Goal: Task Accomplishment & Management: Manage account settings

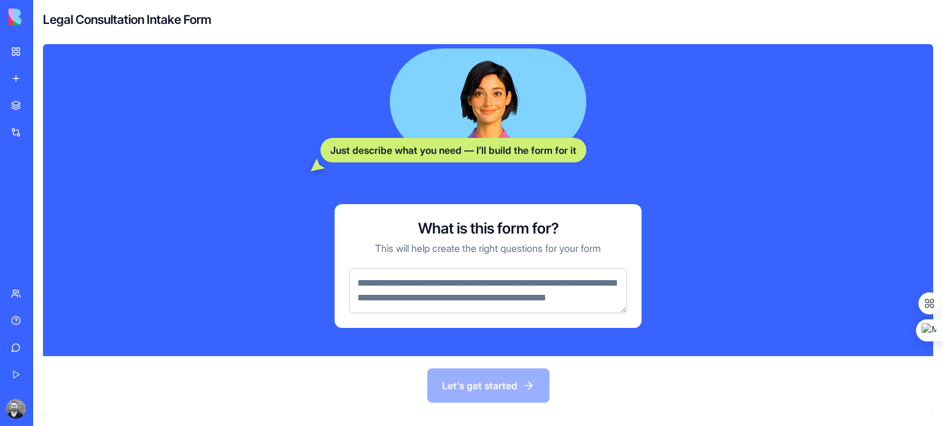
scroll to position [275, 0]
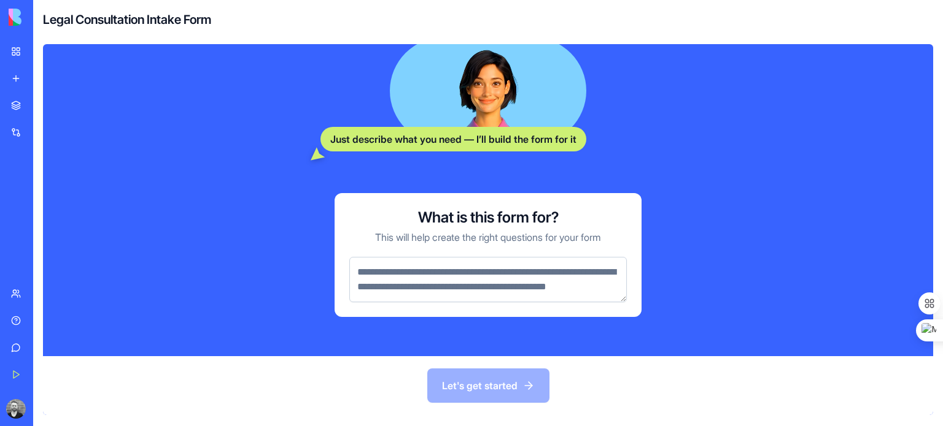
click at [460, 262] on textarea at bounding box center [487, 279] width 277 height 45
click at [45, 75] on div "New app" at bounding box center [37, 78] width 16 height 12
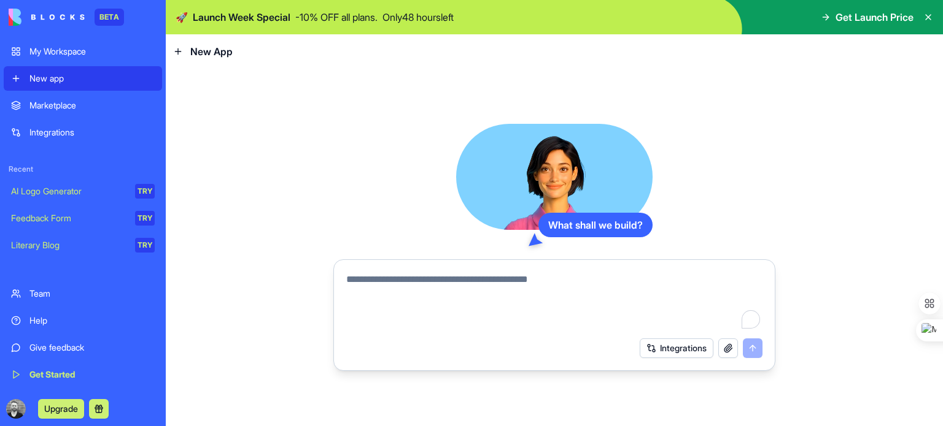
click at [493, 290] on textarea "To enrich screen reader interactions, please activate Accessibility in Grammarl…" at bounding box center [554, 301] width 416 height 59
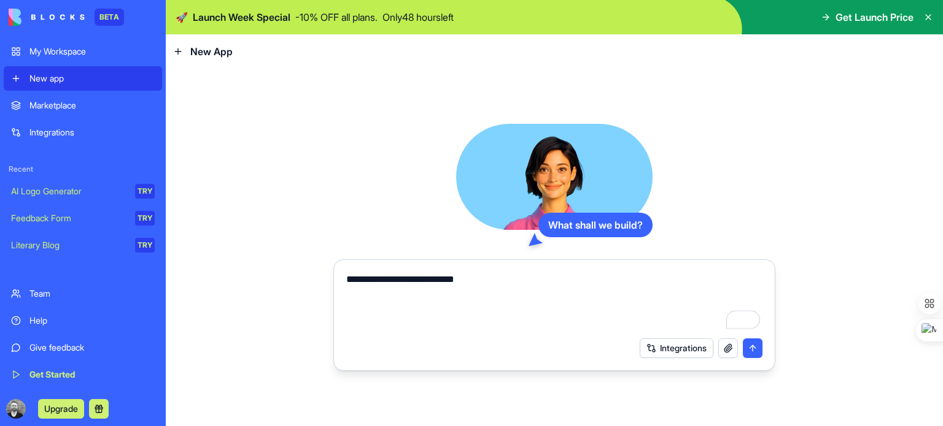
click at [504, 275] on textarea "**********" at bounding box center [554, 301] width 416 height 59
click at [633, 279] on textarea "**********" at bounding box center [554, 301] width 416 height 59
click at [735, 275] on textarea "**********" at bounding box center [554, 301] width 416 height 59
click at [434, 281] on textarea "**********" at bounding box center [554, 301] width 416 height 59
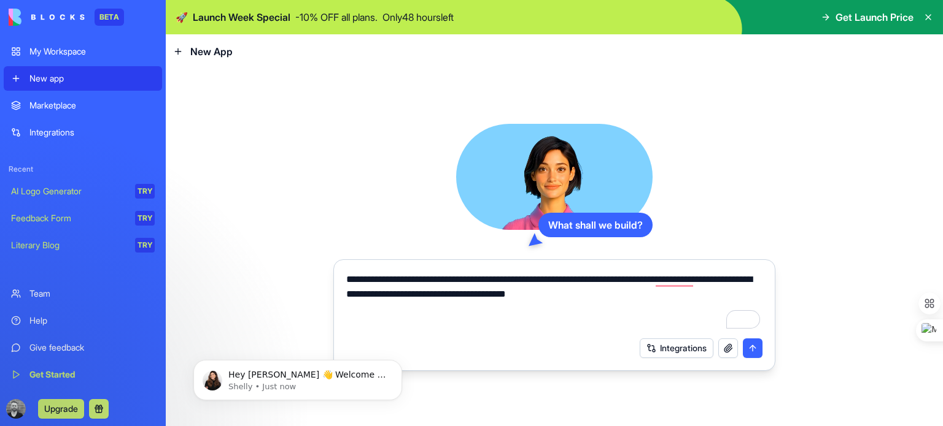
type textarea "**********"
click at [751, 352] on button "submit" at bounding box center [752, 349] width 20 height 20
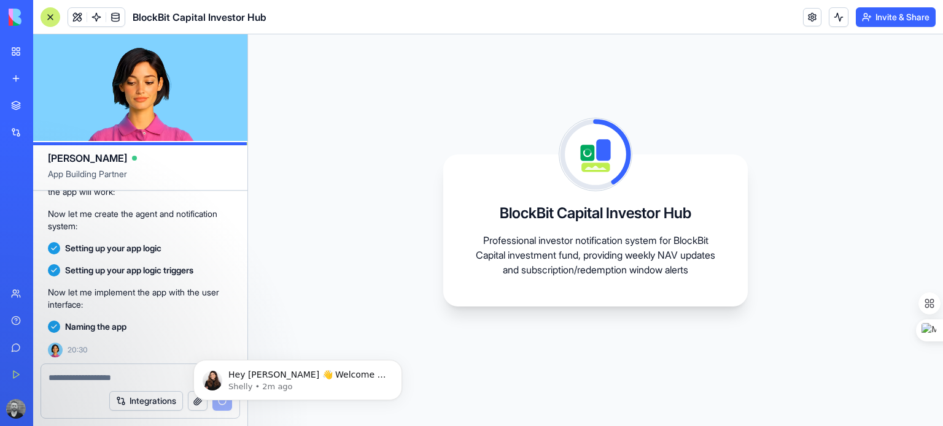
scroll to position [407, 0]
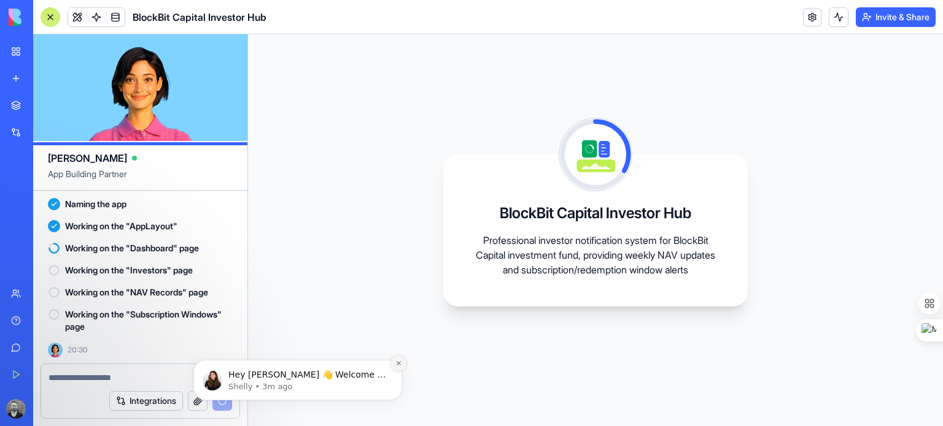
click at [396, 364] on icon "Dismiss notification" at bounding box center [398, 363] width 7 height 7
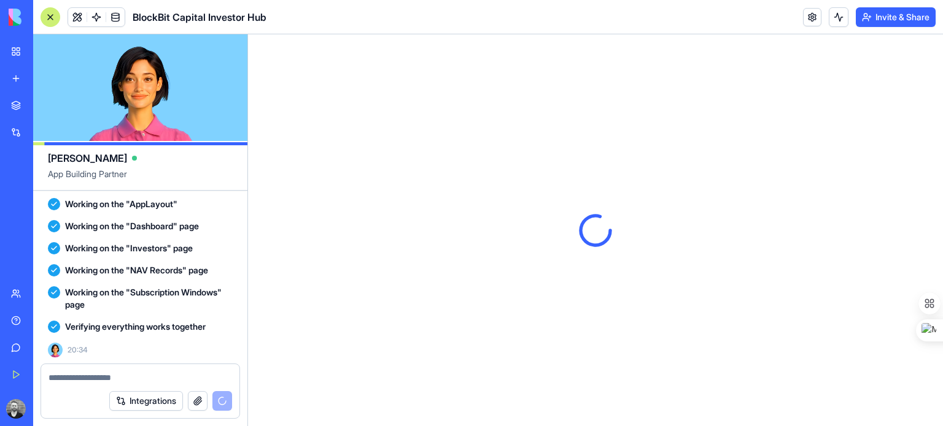
scroll to position [0, 0]
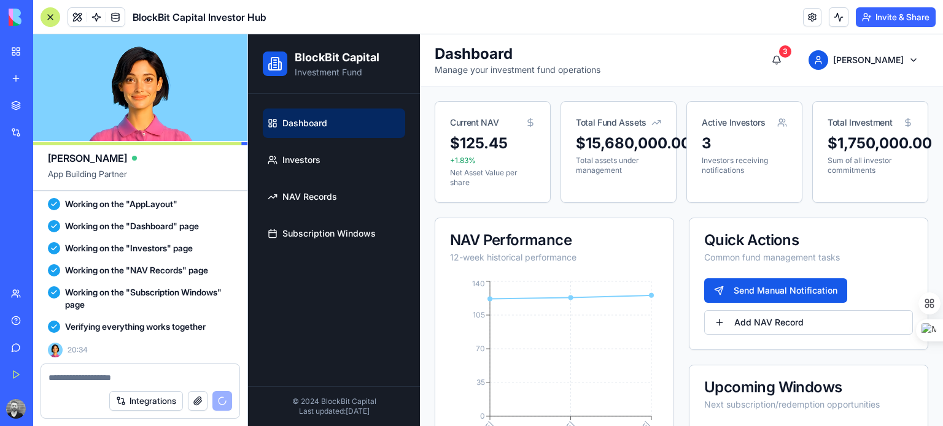
scroll to position [658, 0]
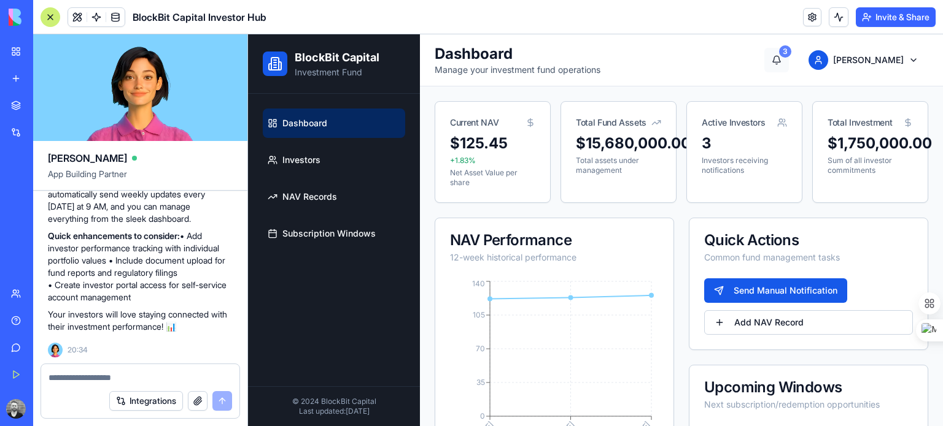
click at [791, 54] on div "3" at bounding box center [785, 51] width 12 height 12
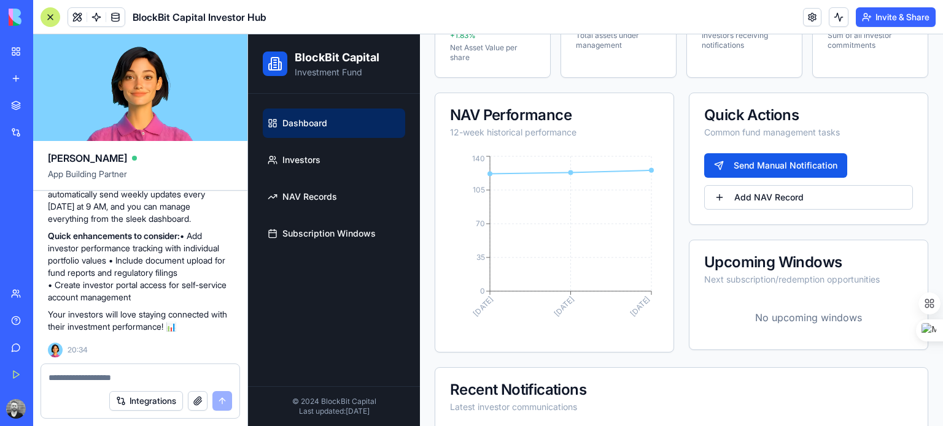
scroll to position [0, 0]
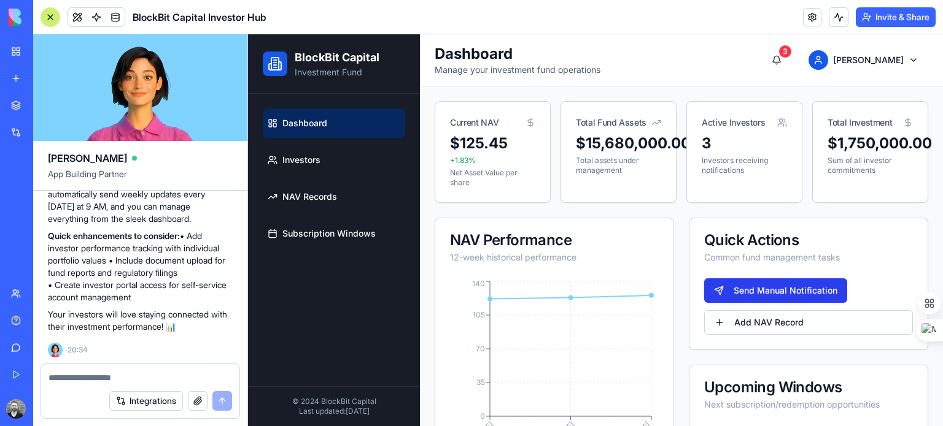
click at [778, 291] on button "Send Manual Notification" at bounding box center [775, 291] width 143 height 25
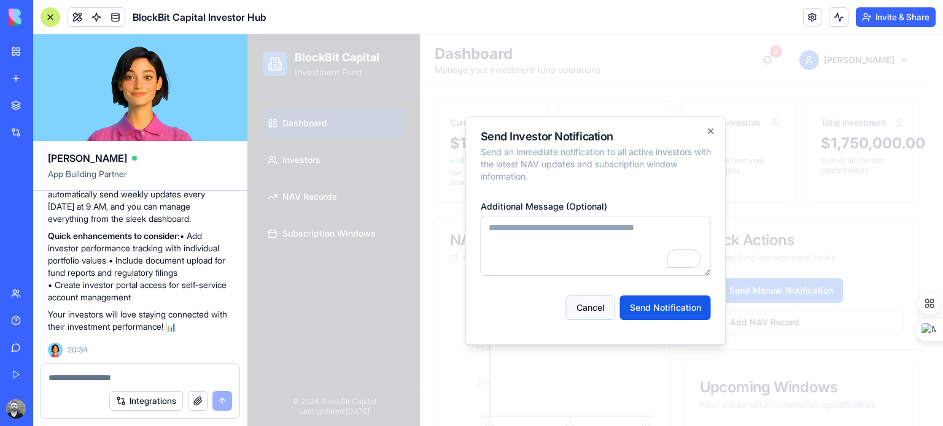
click at [585, 315] on button "Cancel" at bounding box center [590, 308] width 49 height 25
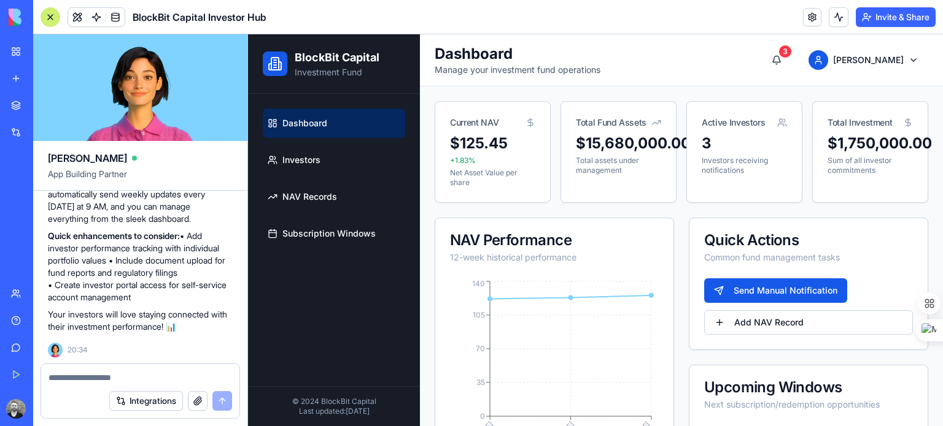
scroll to position [495, 0]
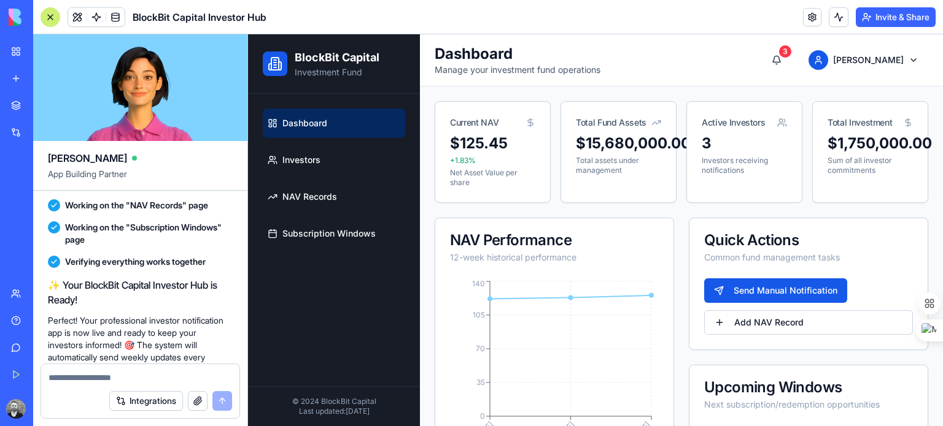
click at [184, 294] on h2 "✨ Your BlockBit Capital Investor Hub is Ready!" at bounding box center [140, 292] width 185 height 29
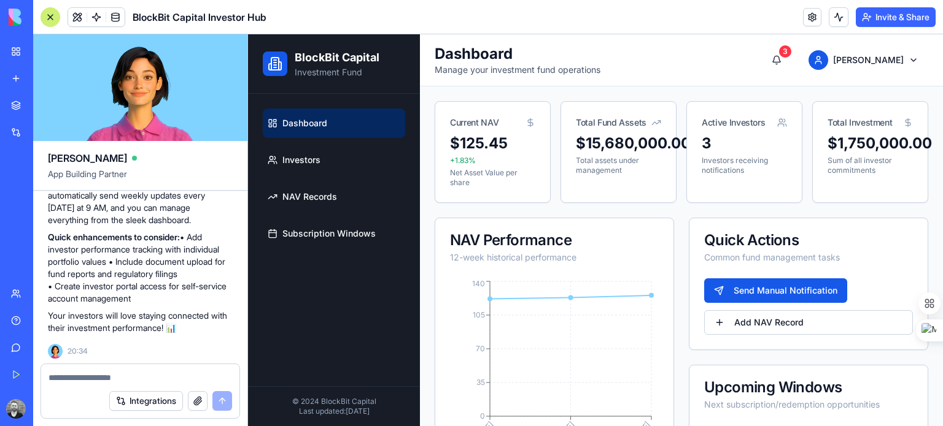
scroll to position [658, 0]
click at [133, 406] on button "Integrations" at bounding box center [146, 401] width 74 height 20
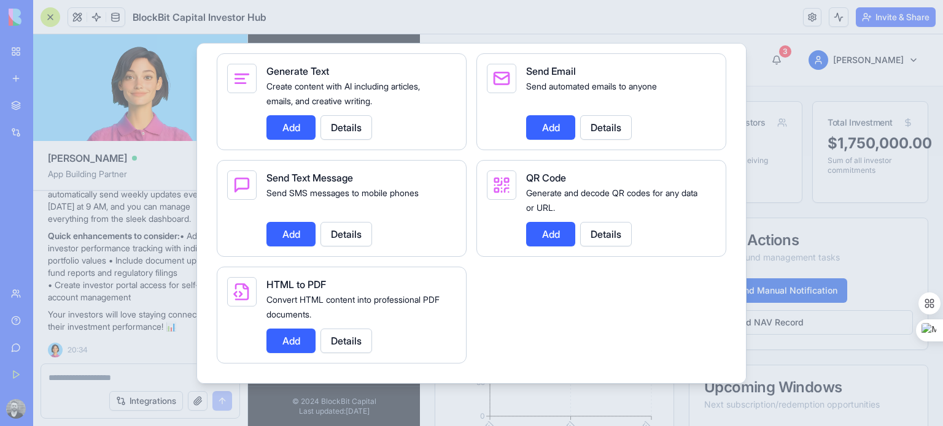
scroll to position [1834, 0]
click at [855, 237] on div at bounding box center [471, 213] width 943 height 426
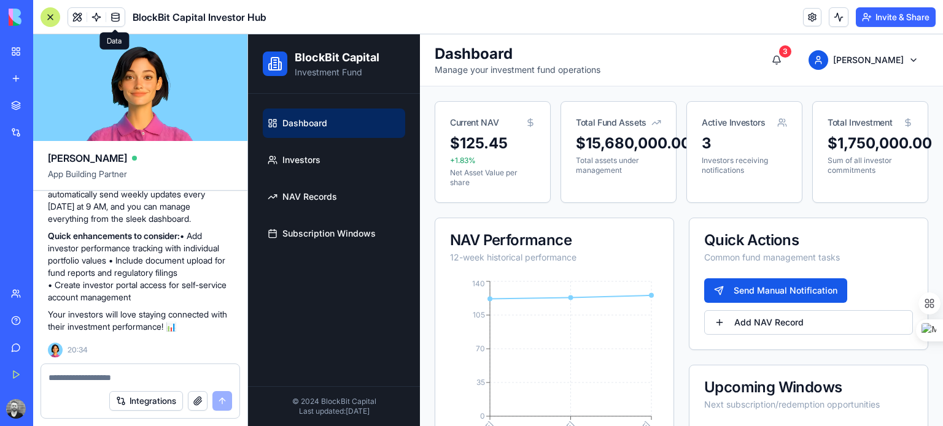
click at [117, 14] on span at bounding box center [115, 17] width 34 height 34
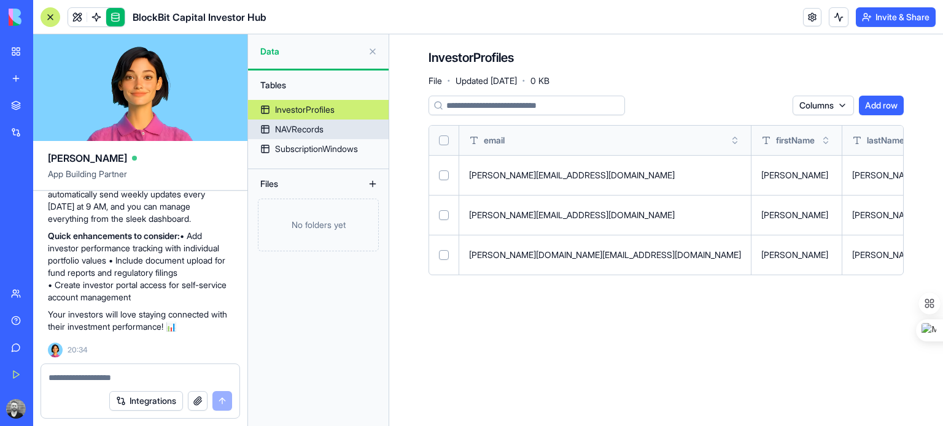
click at [336, 129] on link "NAVRecords" at bounding box center [318, 130] width 141 height 20
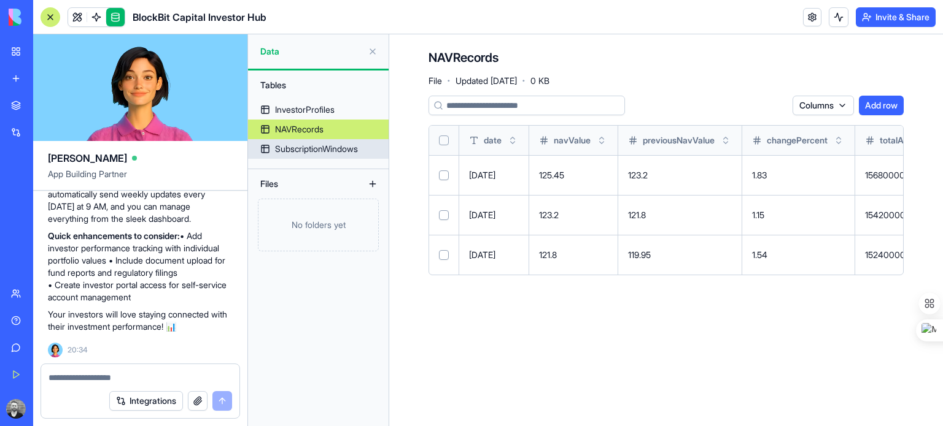
click at [314, 150] on div "SubscriptionWindows" at bounding box center [316, 149] width 83 height 12
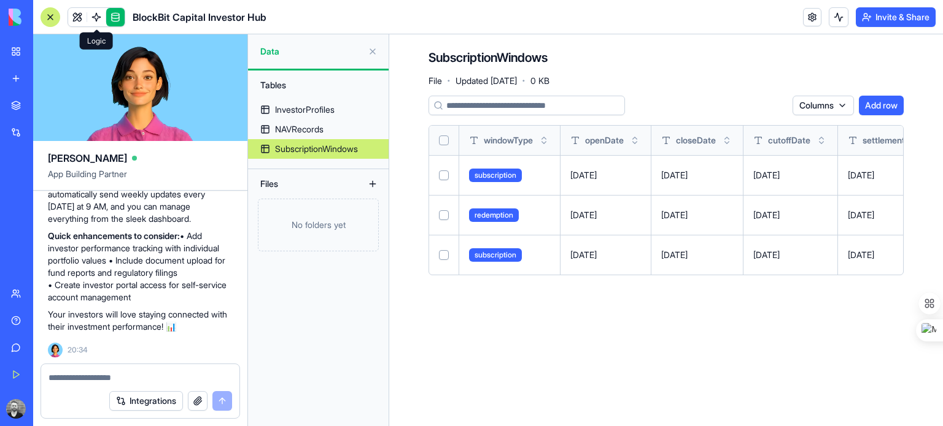
click at [91, 14] on span at bounding box center [96, 17] width 34 height 34
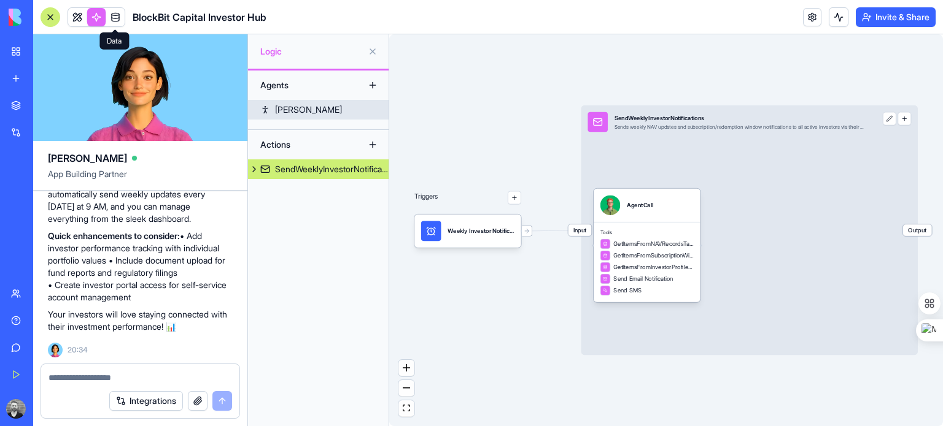
click at [303, 111] on link "[PERSON_NAME]" at bounding box center [318, 110] width 141 height 20
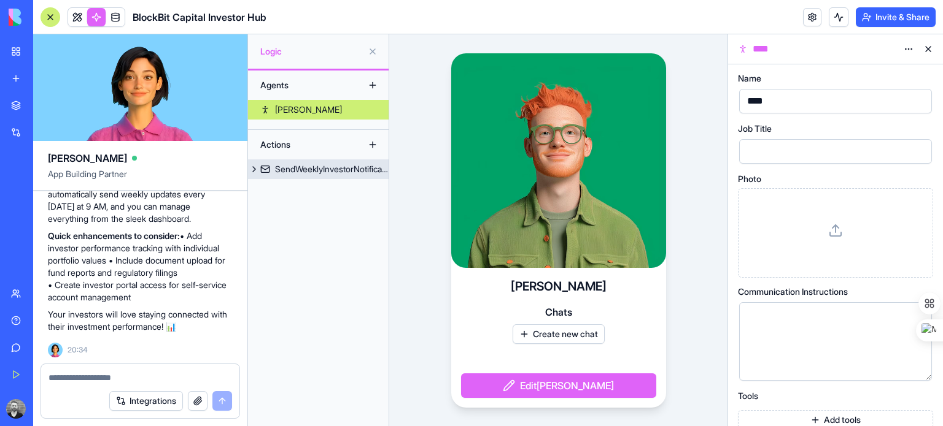
click at [253, 169] on button at bounding box center [254, 170] width 12 height 20
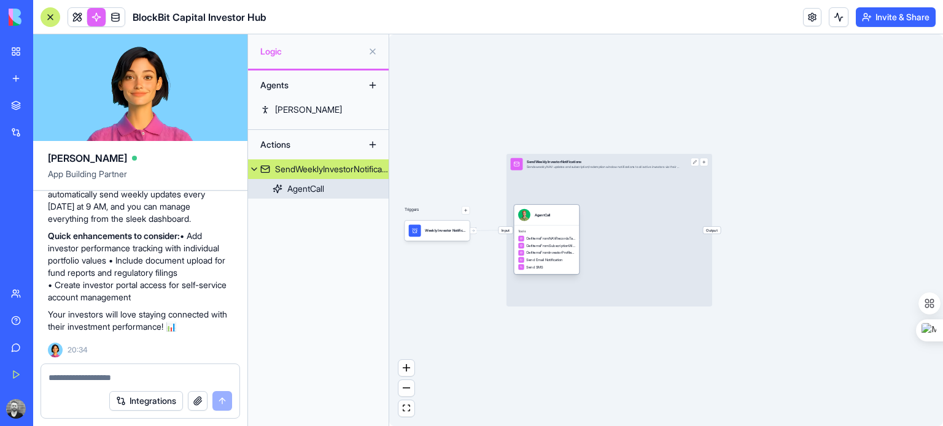
click at [297, 182] on link "AgentCall" at bounding box center [318, 189] width 141 height 20
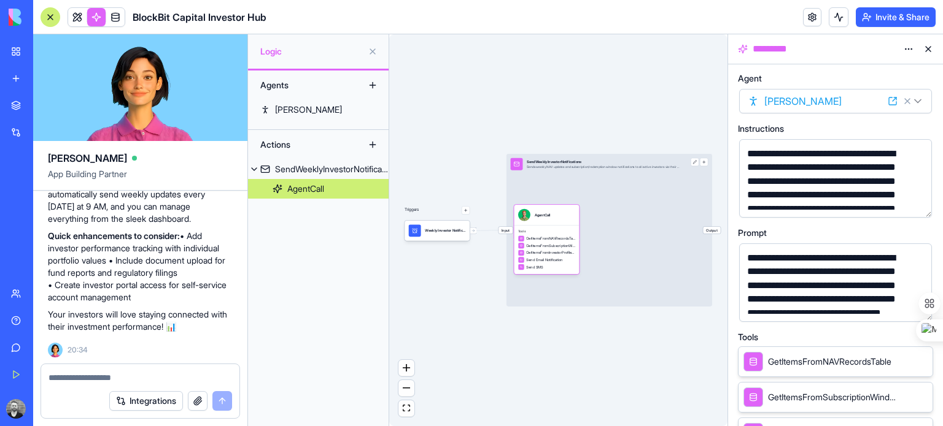
scroll to position [163, 0]
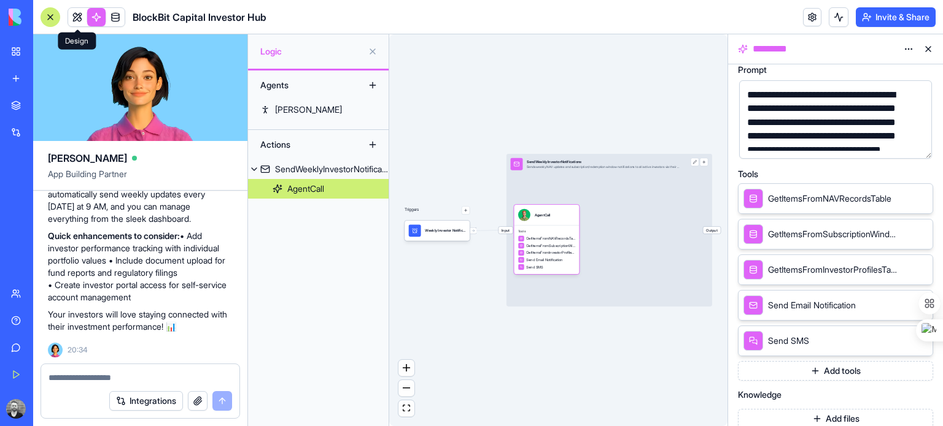
click at [71, 19] on link at bounding box center [77, 17] width 18 height 18
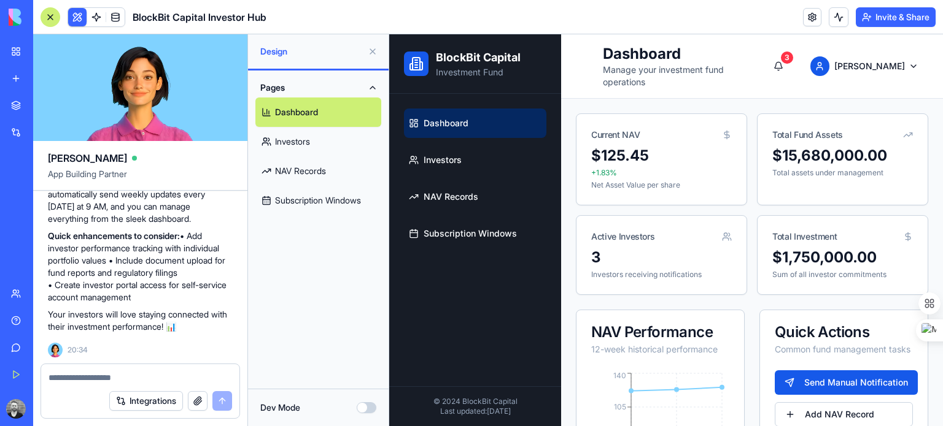
click at [370, 411] on button "Dev Mode" at bounding box center [367, 408] width 20 height 11
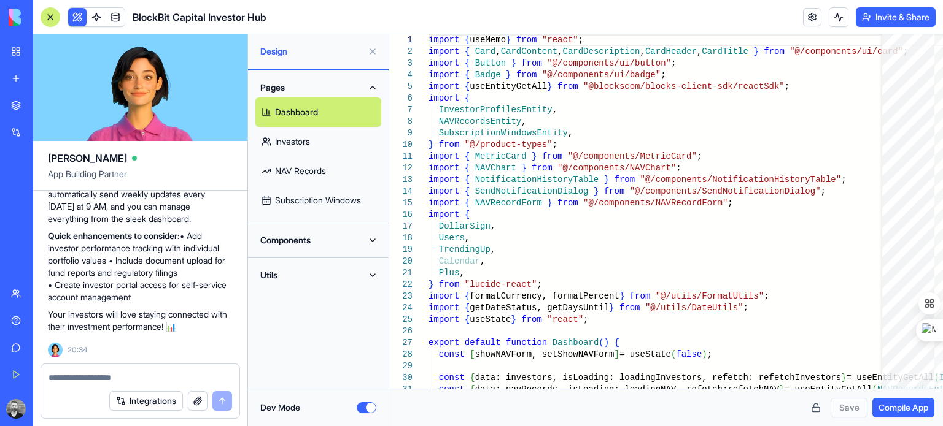
click at [370, 411] on button "Dev Mode" at bounding box center [367, 408] width 20 height 11
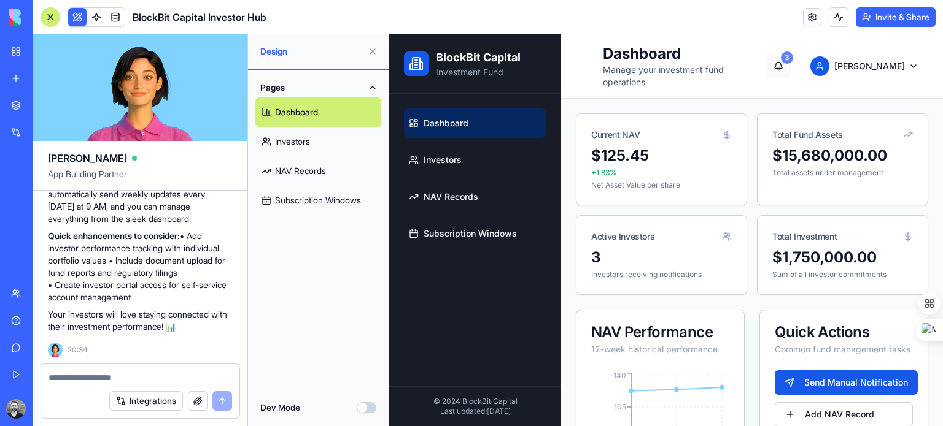
click at [793, 55] on div "3" at bounding box center [787, 58] width 12 height 12
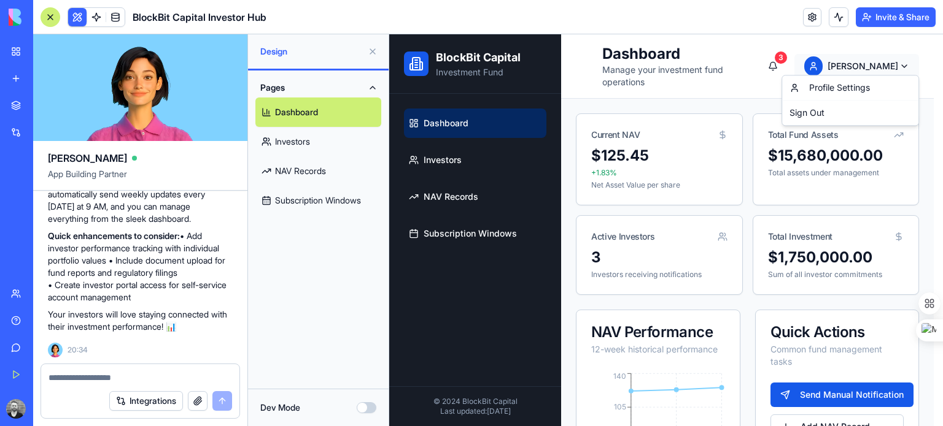
click at [831, 85] on div "Profile Settings" at bounding box center [849, 88] width 131 height 20
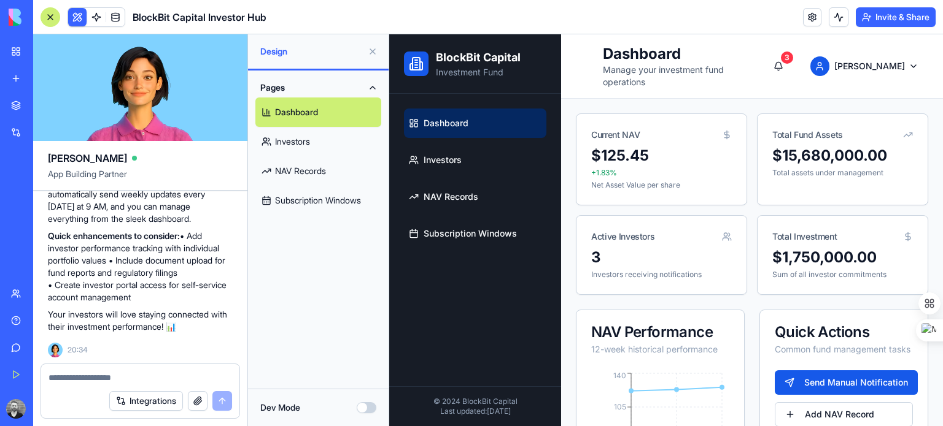
click at [198, 404] on button "button" at bounding box center [198, 401] width 20 height 20
click at [51, 18] on div at bounding box center [50, 17] width 20 height 20
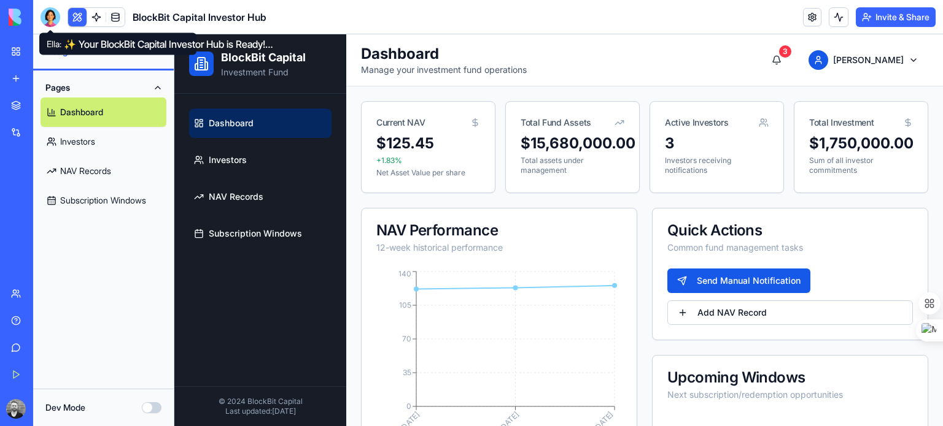
click at [54, 14] on div at bounding box center [50, 17] width 20 height 20
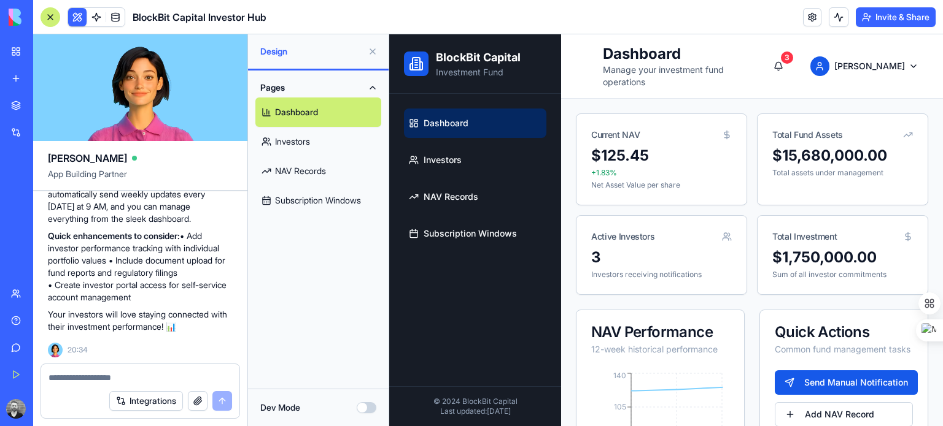
click at [54, 14] on div at bounding box center [50, 17] width 20 height 20
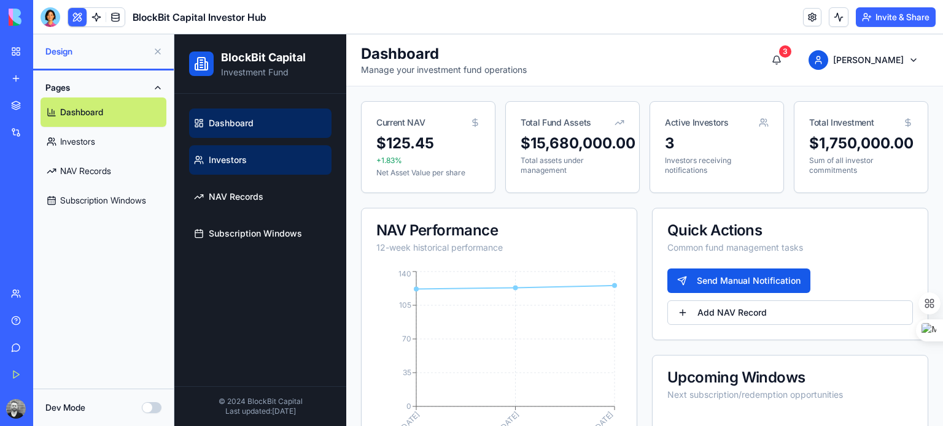
click at [243, 160] on span "Investors" at bounding box center [228, 160] width 38 height 12
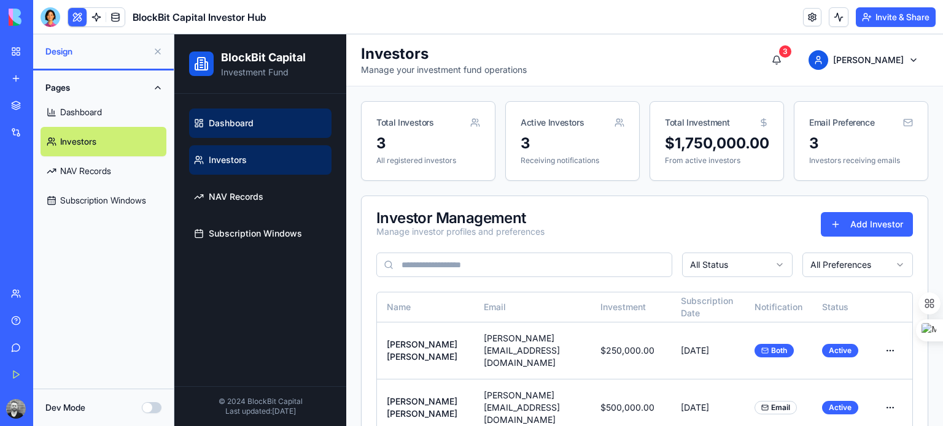
click at [238, 118] on span "Dashboard" at bounding box center [231, 123] width 45 height 12
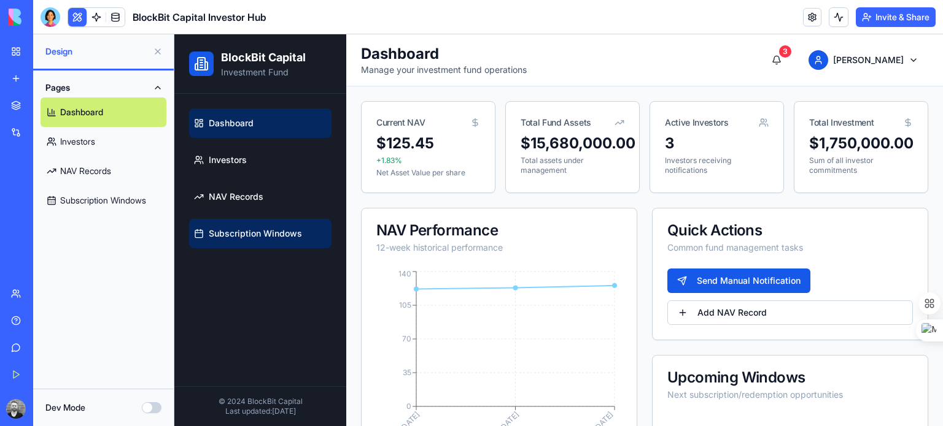
click at [247, 226] on link "Subscription Windows" at bounding box center [260, 233] width 142 height 29
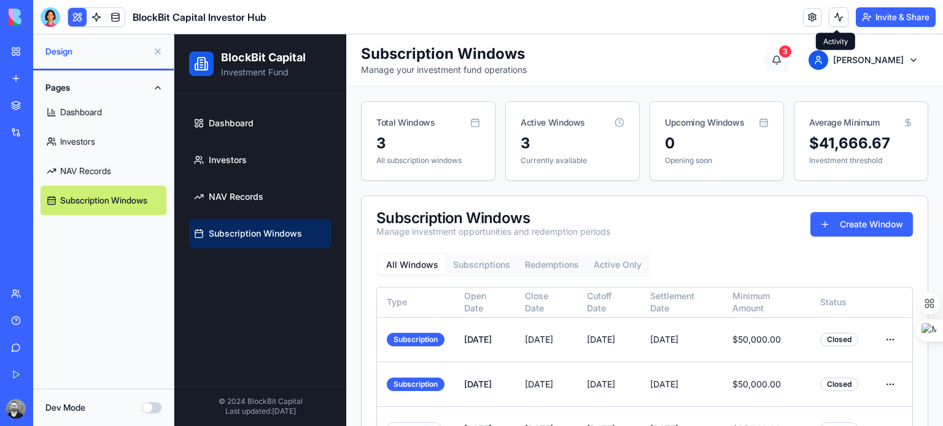
click at [789, 56] on button "3" at bounding box center [776, 60] width 25 height 25
click at [839, 17] on button at bounding box center [838, 17] width 20 height 20
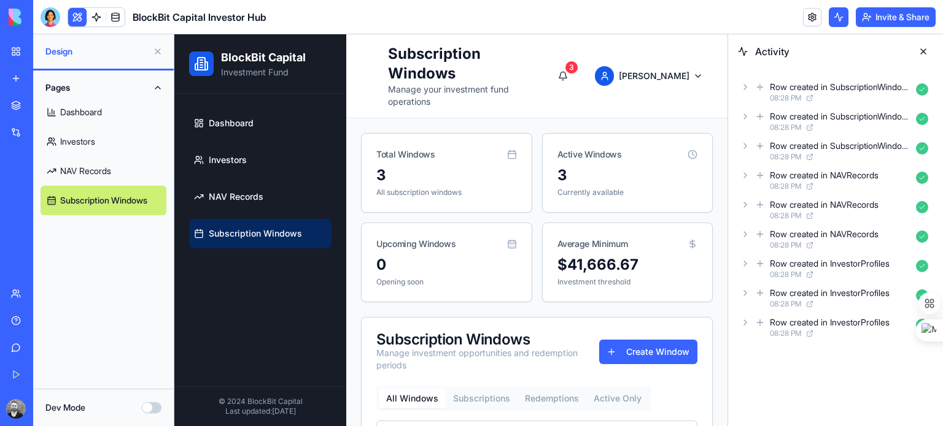
click at [839, 17] on button at bounding box center [838, 17] width 20 height 20
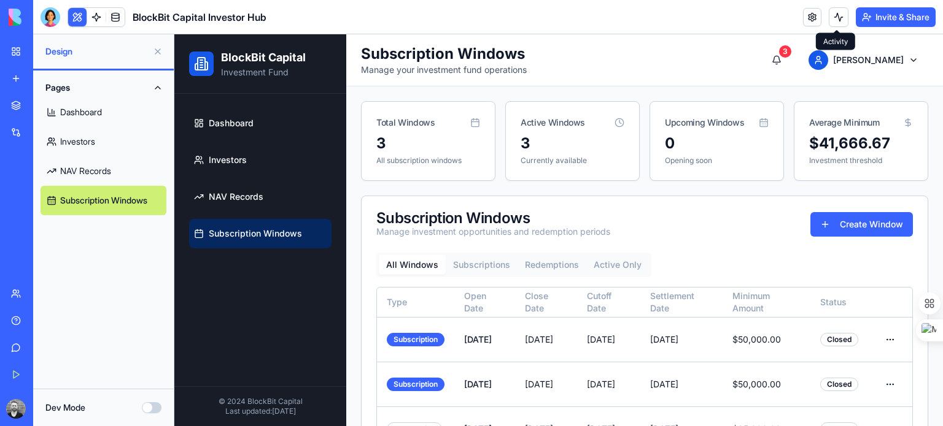
scroll to position [54, 0]
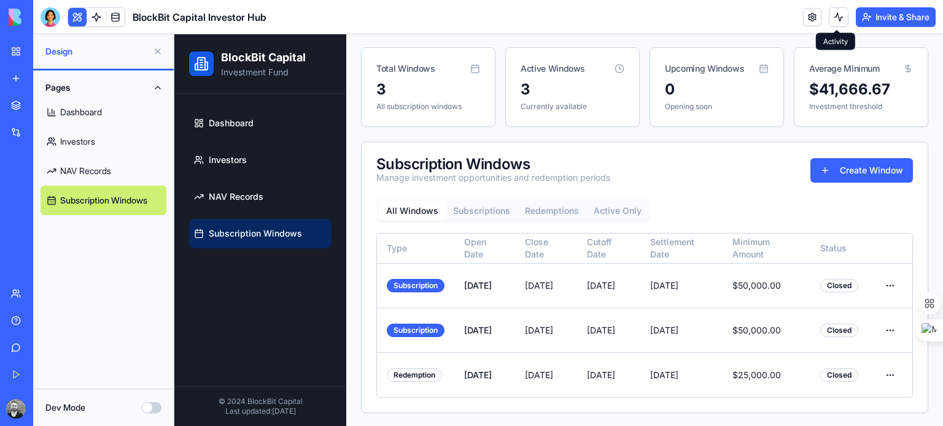
click at [76, 117] on link "Dashboard" at bounding box center [103, 112] width 126 height 29
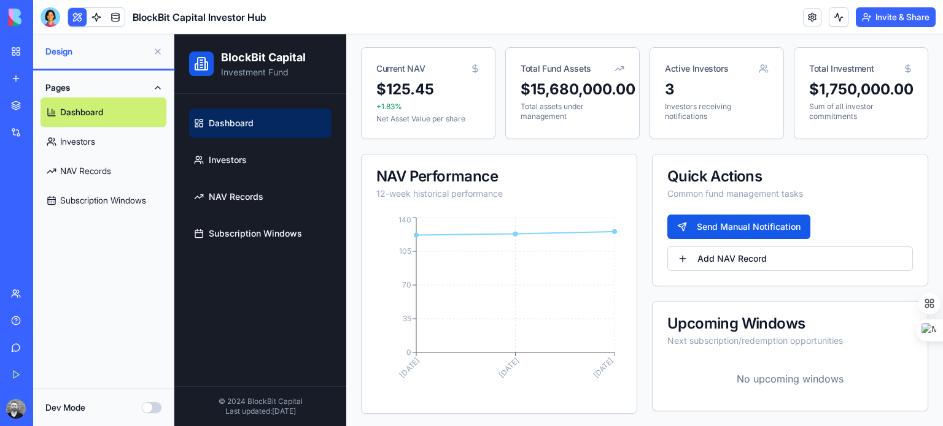
click at [90, 137] on link "Investors" at bounding box center [103, 141] width 126 height 29
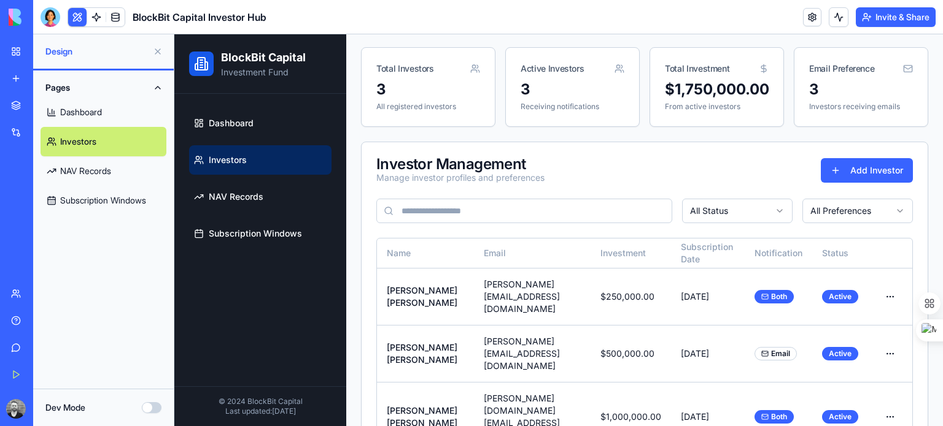
click at [84, 169] on link "NAV Records" at bounding box center [103, 170] width 126 height 29
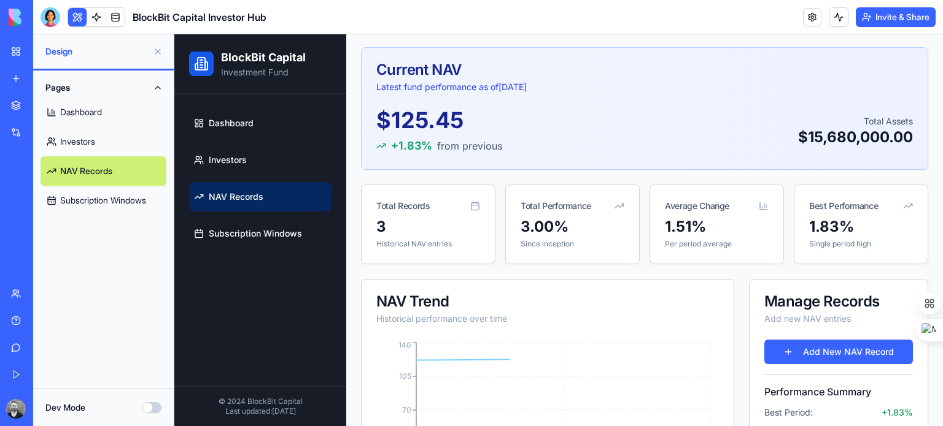
click at [95, 191] on link "Subscription Windows" at bounding box center [103, 200] width 126 height 29
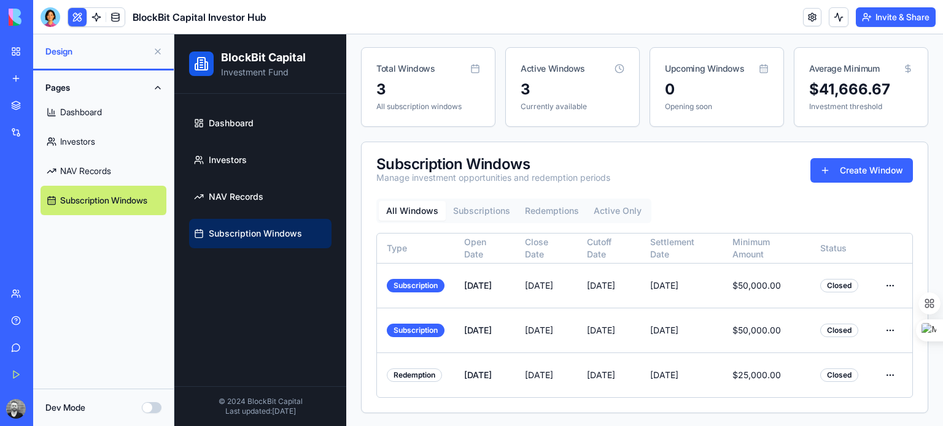
scroll to position [10, 0]
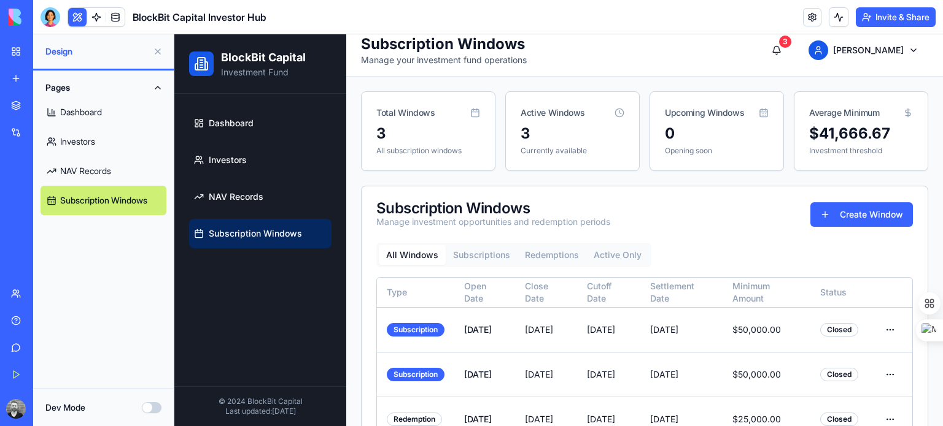
click at [486, 214] on div "Subscription Windows Manage investment opportunities and redemption periods Cre…" at bounding box center [644, 322] width 567 height 272
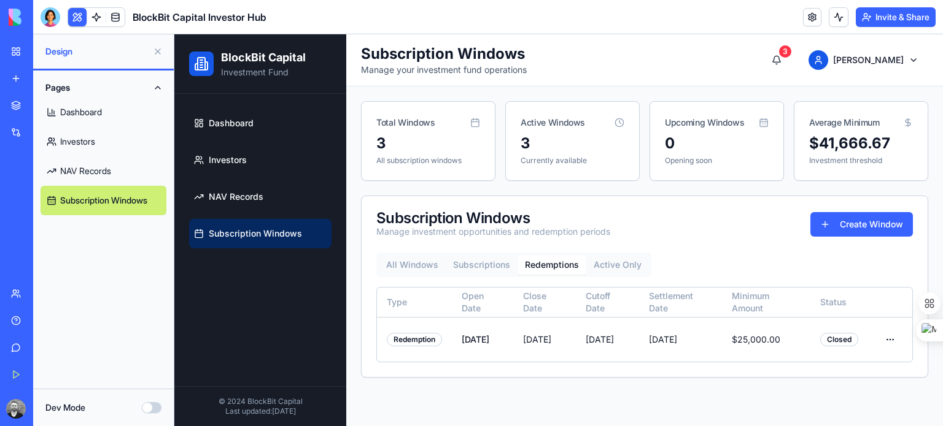
scroll to position [0, 0]
click at [550, 253] on div "All Windows Subscriptions Redemptions Active Only" at bounding box center [513, 265] width 275 height 25
click at [614, 262] on button "Active Only" at bounding box center [617, 265] width 63 height 20
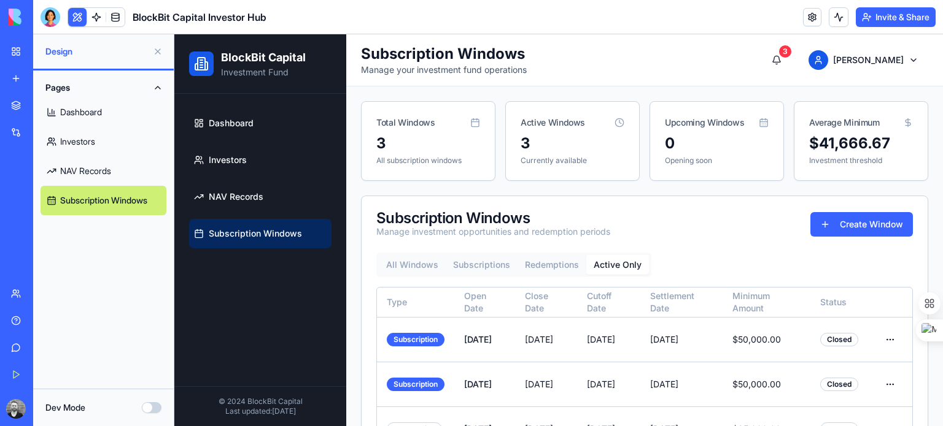
click at [426, 264] on button "All Windows" at bounding box center [412, 265] width 67 height 20
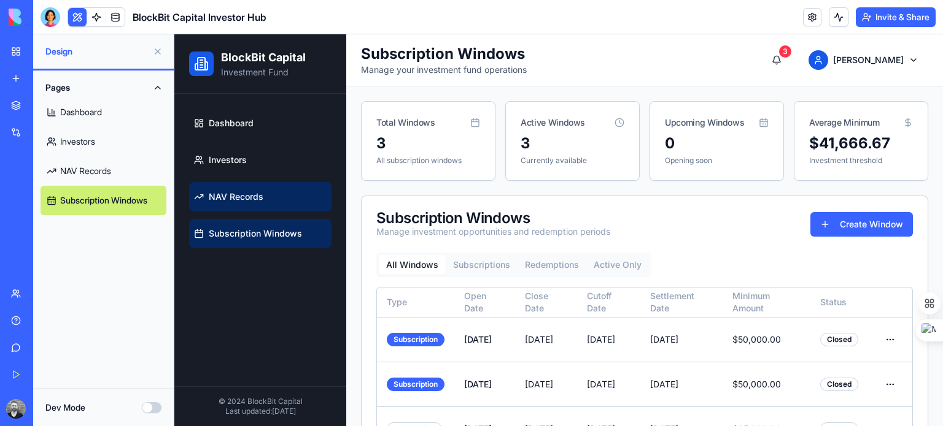
click at [277, 196] on link "NAV Records" at bounding box center [260, 196] width 142 height 29
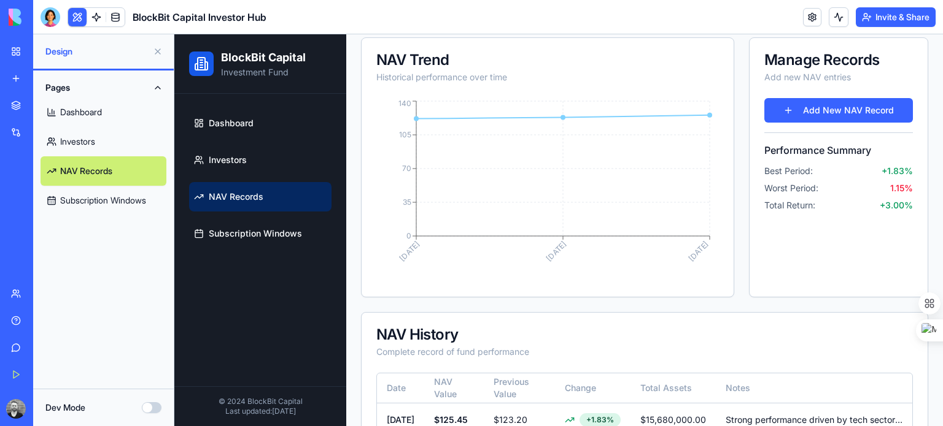
scroll to position [272, 0]
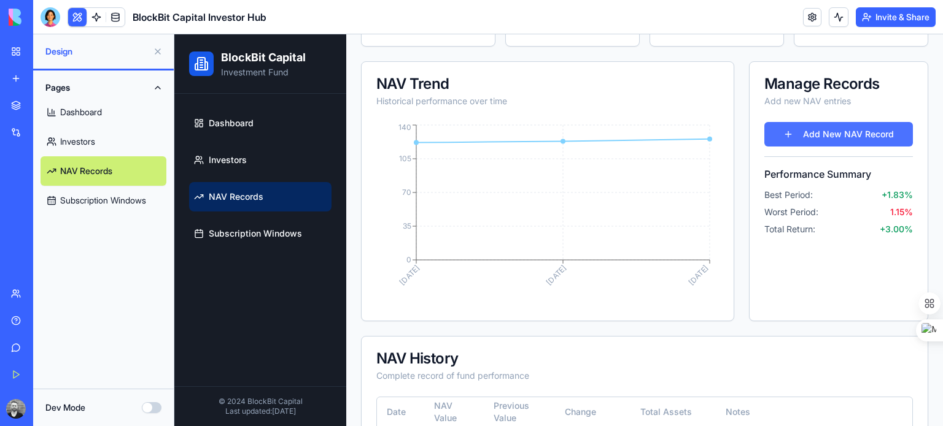
click at [820, 131] on button "Add New NAV Record" at bounding box center [838, 134] width 148 height 25
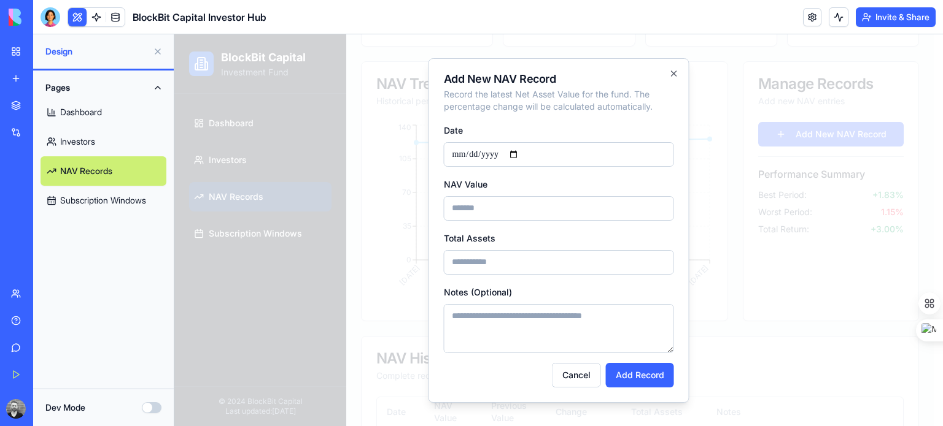
click at [653, 207] on input "*" at bounding box center [559, 208] width 230 height 25
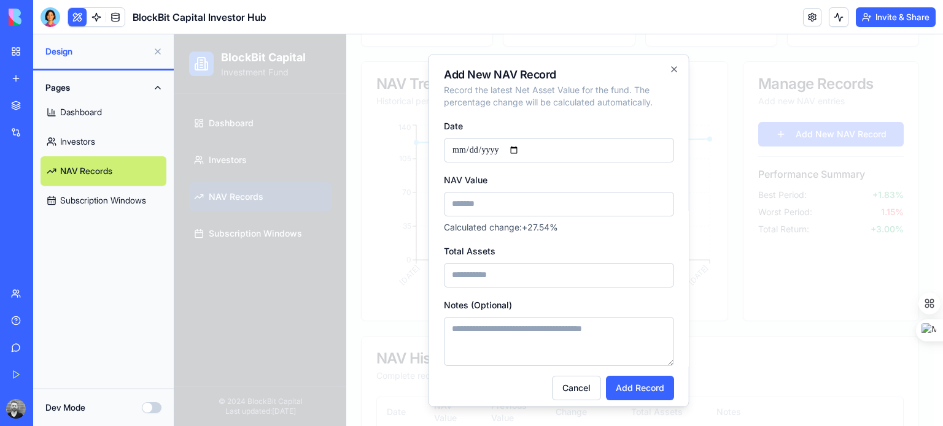
type input "***"
click at [587, 270] on input "*" at bounding box center [559, 275] width 230 height 25
type input "******"
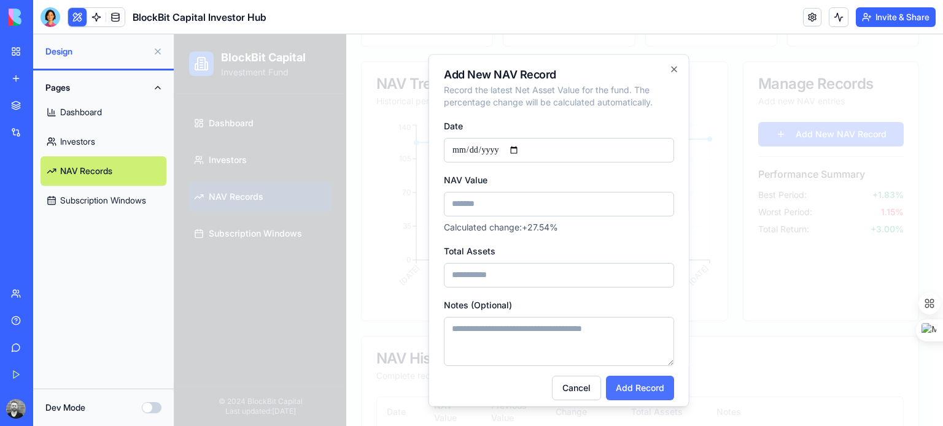
click at [638, 387] on button "Add Record" at bounding box center [640, 388] width 68 height 25
type input "*"
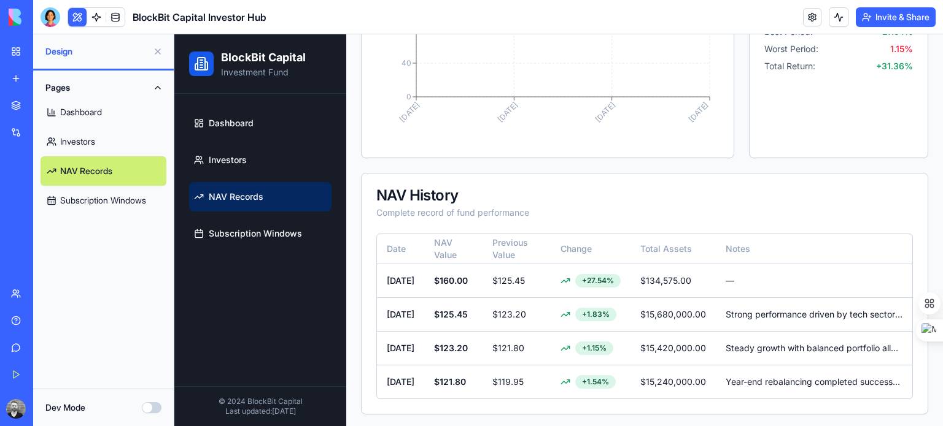
scroll to position [492, 0]
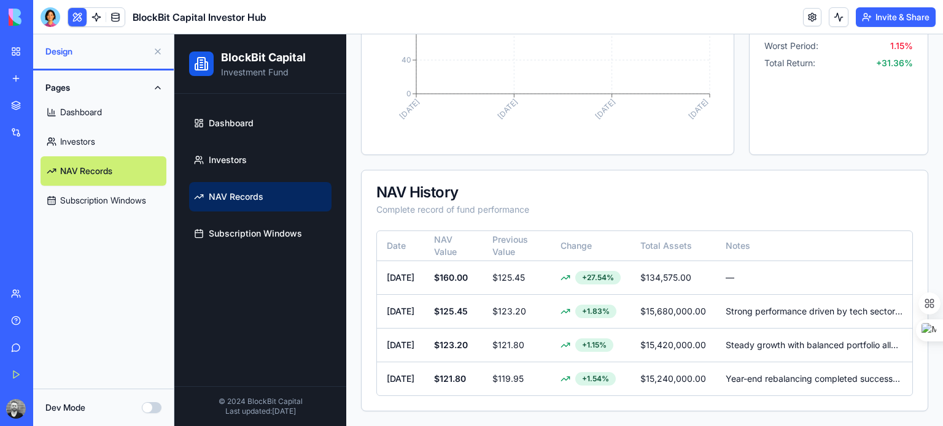
click at [69, 115] on link "Dashboard" at bounding box center [103, 112] width 126 height 29
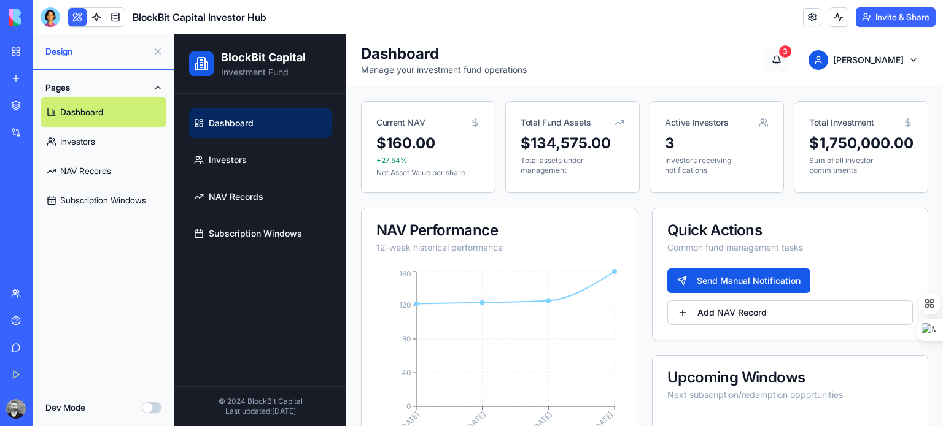
click at [789, 60] on button "3" at bounding box center [776, 60] width 25 height 25
click at [791, 52] on div "3" at bounding box center [785, 51] width 12 height 12
click at [791, 49] on div "3" at bounding box center [785, 51] width 12 height 12
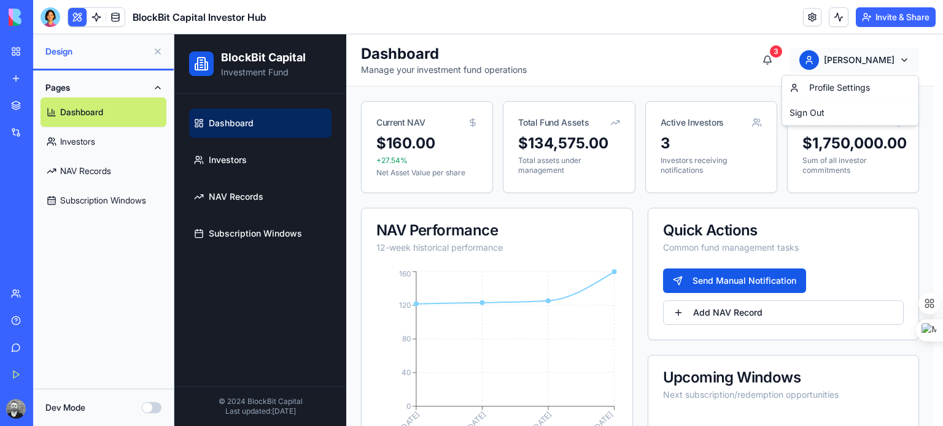
click at [896, 58] on html "BlockBit Capital Investment Fund Dashboard Investors NAV Records Subscription W…" at bounding box center [558, 369] width 768 height 670
click at [846, 85] on div "Profile Settings" at bounding box center [849, 88] width 131 height 20
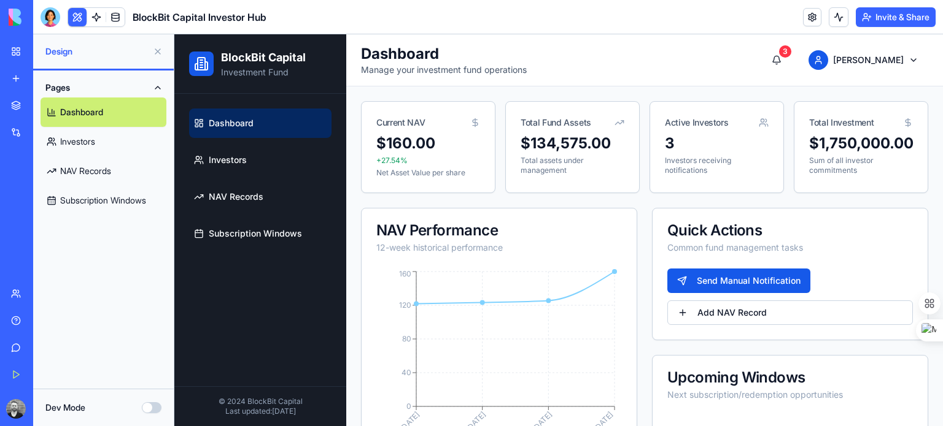
click at [578, 48] on div "Toggle sidebar Dashboard Manage your investment fund operations 3 [PERSON_NAME]" at bounding box center [644, 60] width 567 height 32
click at [236, 156] on span "Investors" at bounding box center [228, 160] width 38 height 12
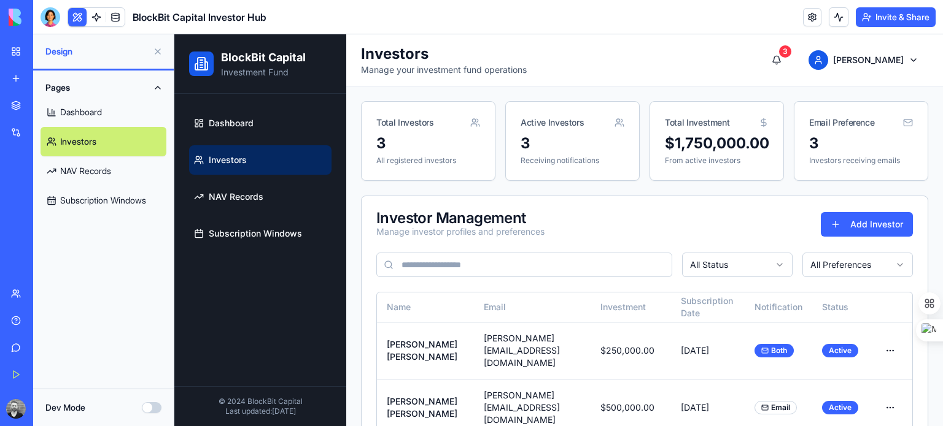
click at [587, 59] on div "Toggle sidebar Investors Manage your investment fund operations 3 [PERSON_NAME]" at bounding box center [644, 60] width 567 height 32
click at [247, 187] on link "NAV Records" at bounding box center [260, 196] width 142 height 29
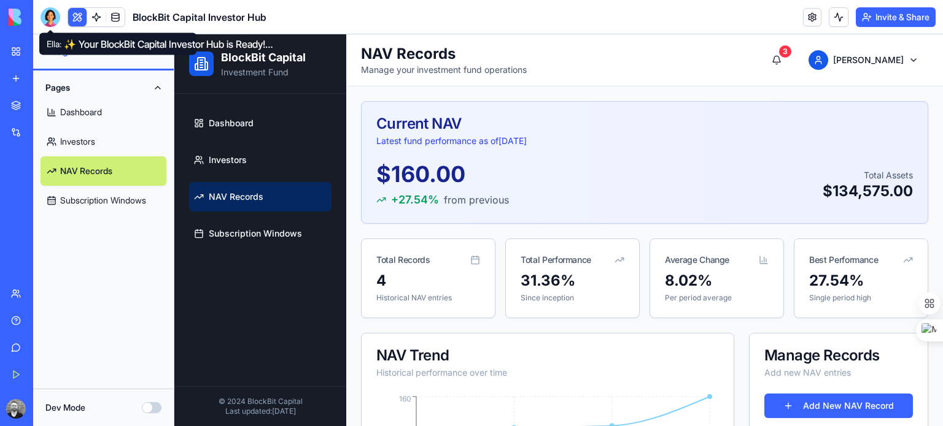
click at [50, 19] on div at bounding box center [50, 17] width 20 height 20
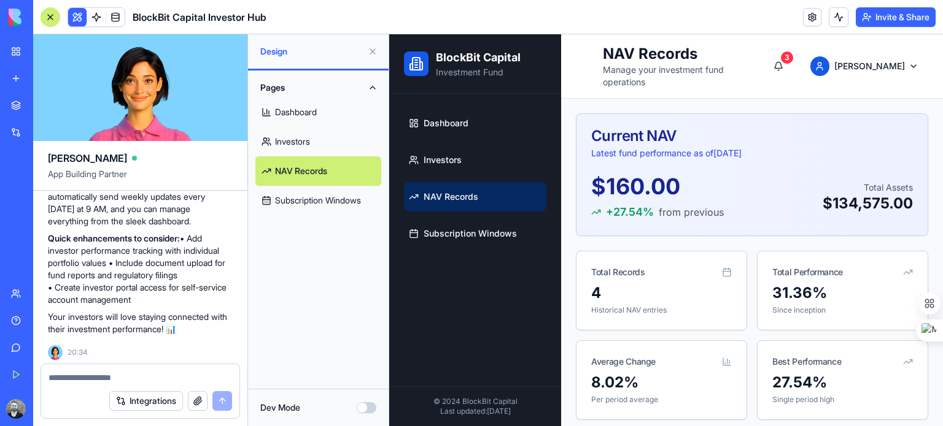
scroll to position [658, 0]
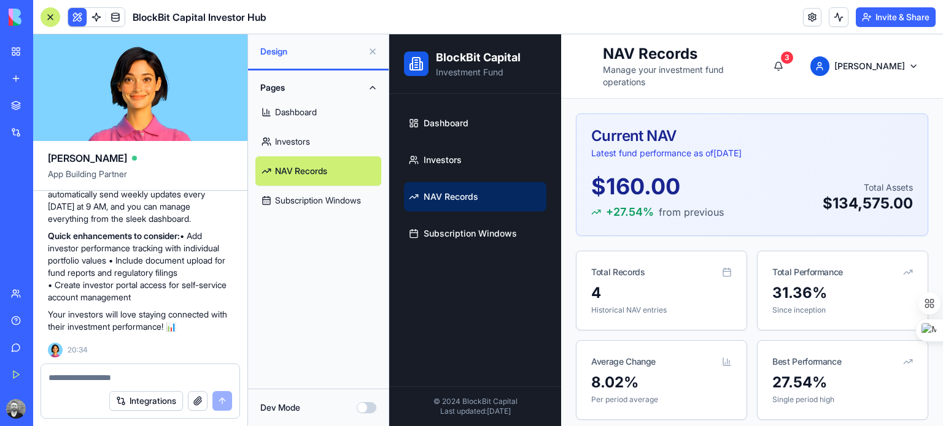
click at [157, 372] on textarea at bounding box center [139, 378] width 183 height 12
type textarea "*******"
click at [151, 404] on button "Integrations" at bounding box center [146, 401] width 74 height 20
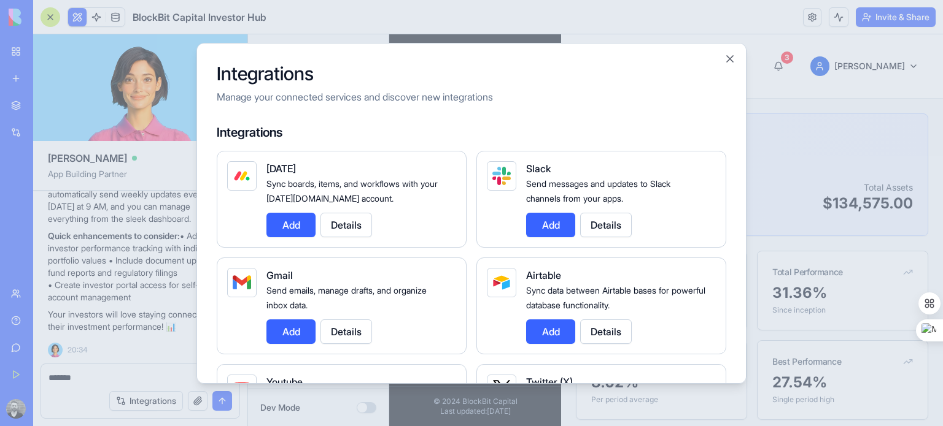
scroll to position [0, 0]
click at [341, 337] on button "Details" at bounding box center [346, 332] width 52 height 25
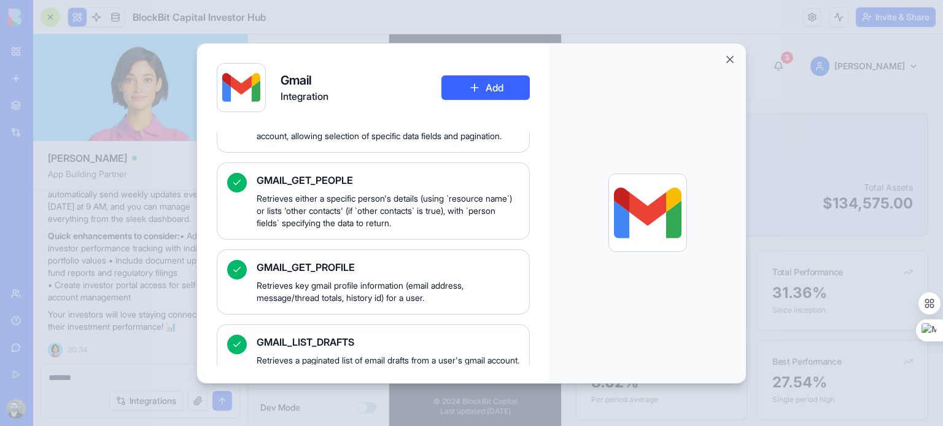
scroll to position [982, 0]
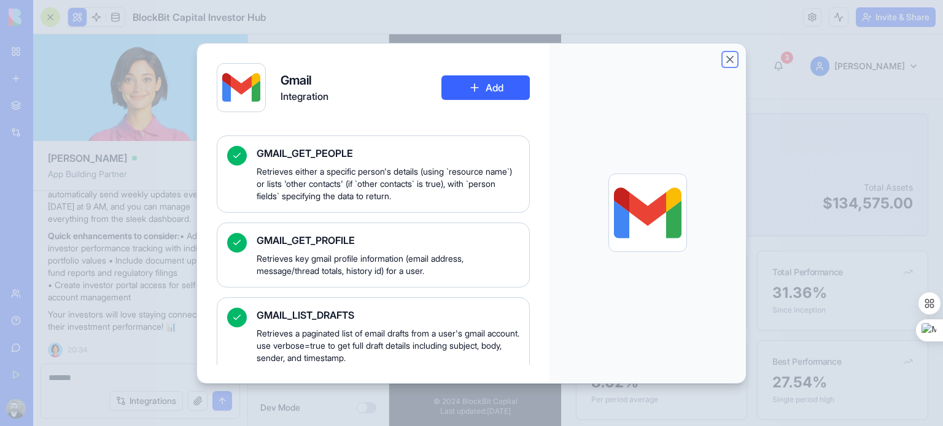
click at [733, 60] on button "Close" at bounding box center [729, 59] width 12 height 12
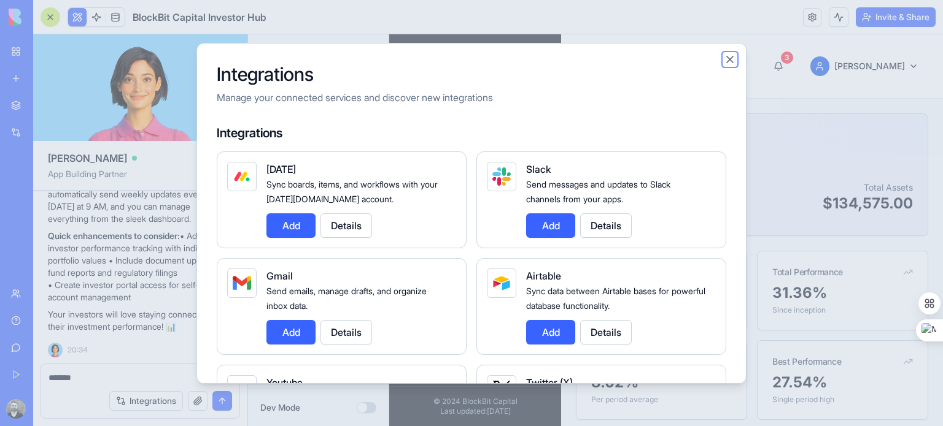
click at [728, 63] on button "Close" at bounding box center [729, 59] width 12 height 12
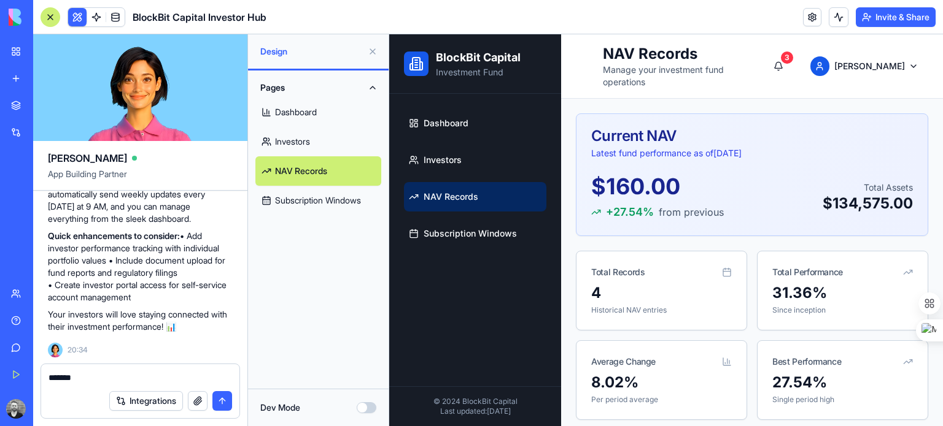
click at [307, 137] on link "Investors" at bounding box center [318, 141] width 126 height 29
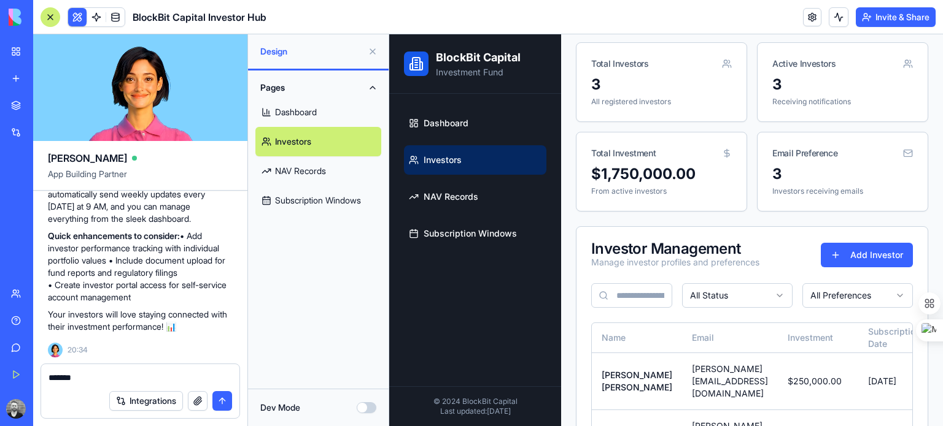
scroll to position [158, 0]
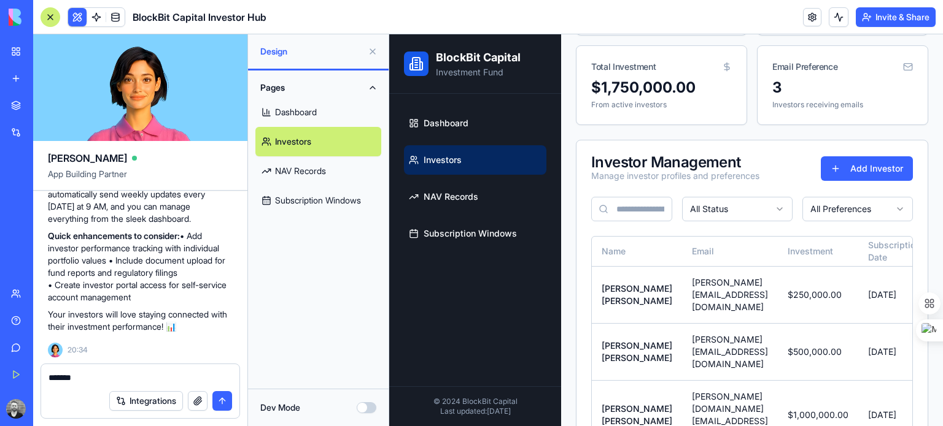
click at [761, 183] on div "Investor Management Manage investor profiles and preferences Add Investor" at bounding box center [751, 169] width 351 height 56
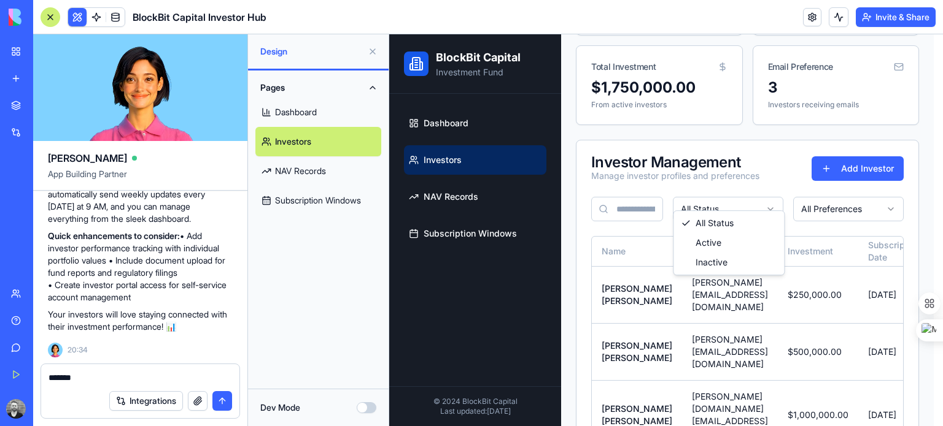
click at [761, 191] on html "BlockBit Capital Investment Fund Dashboard Investors NAV Records Subscription W…" at bounding box center [665, 179] width 553 height 604
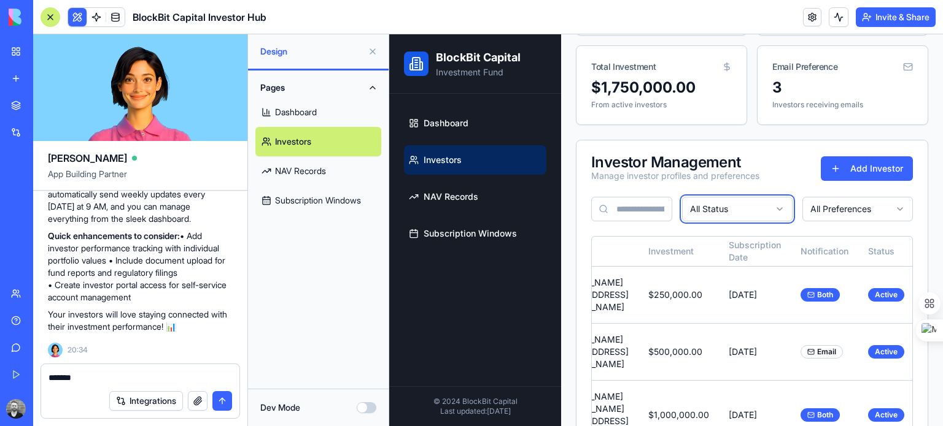
scroll to position [0, 182]
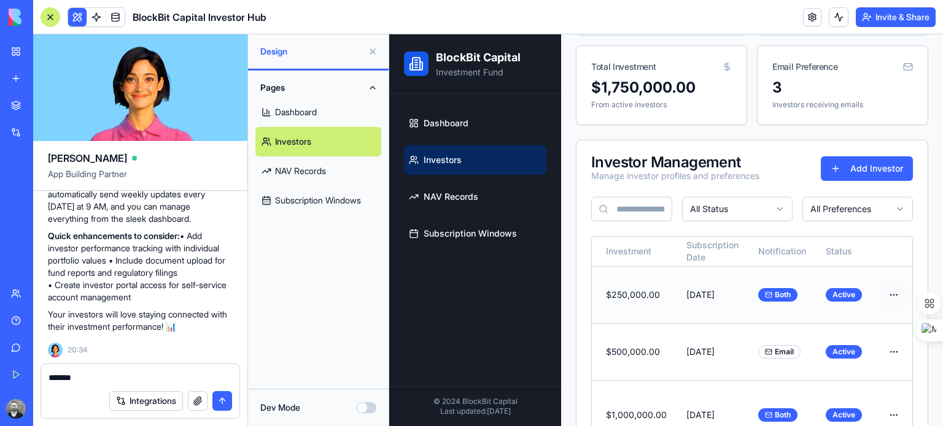
click at [880, 276] on html "BlockBit Capital Investment Fund Dashboard Investors NAV Records Subscription W…" at bounding box center [665, 179] width 553 height 604
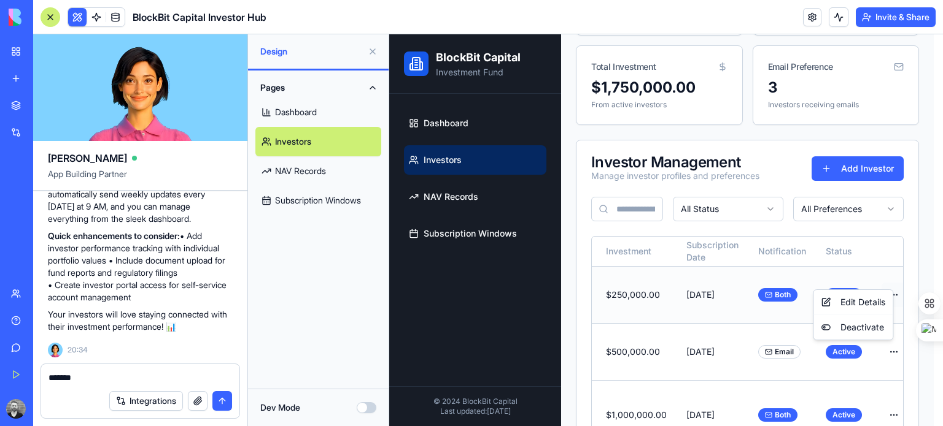
click at [880, 276] on html "BlockBit Capital Investment Fund Dashboard Investors NAV Records Subscription W…" at bounding box center [665, 179] width 553 height 604
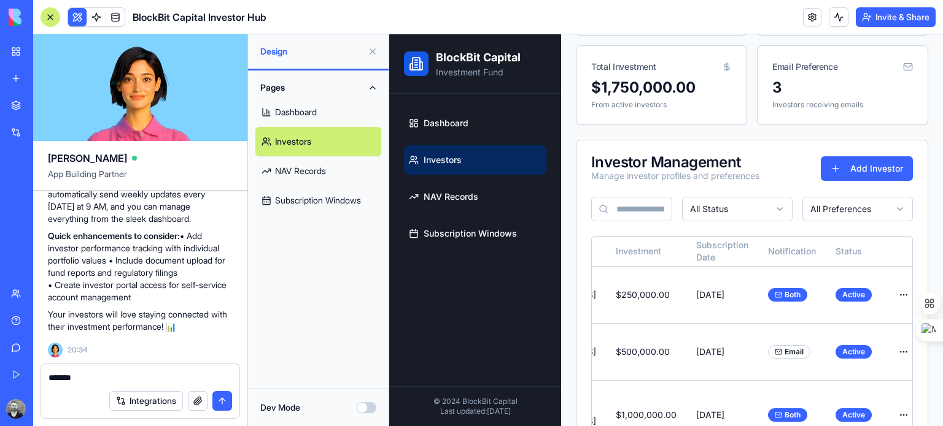
scroll to position [0, 0]
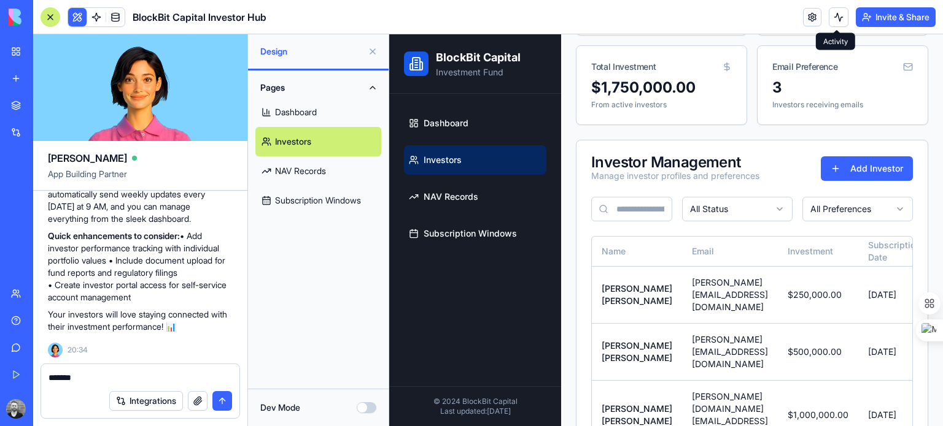
click at [841, 17] on button at bounding box center [838, 17] width 20 height 20
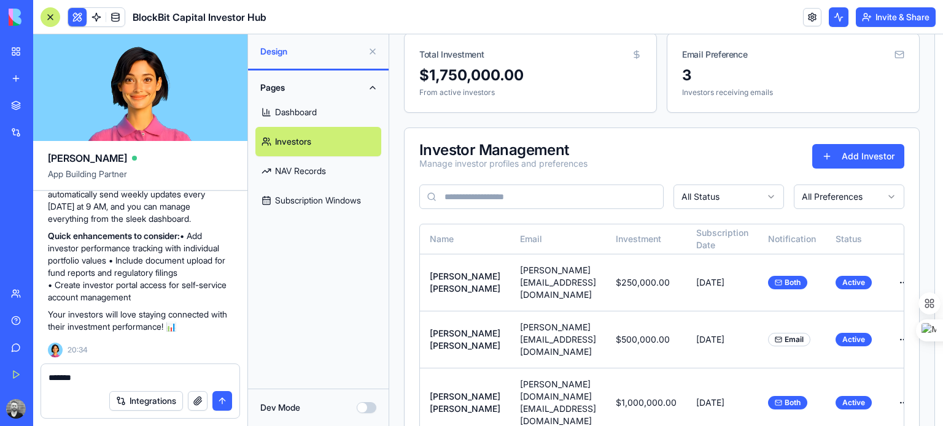
scroll to position [145, 0]
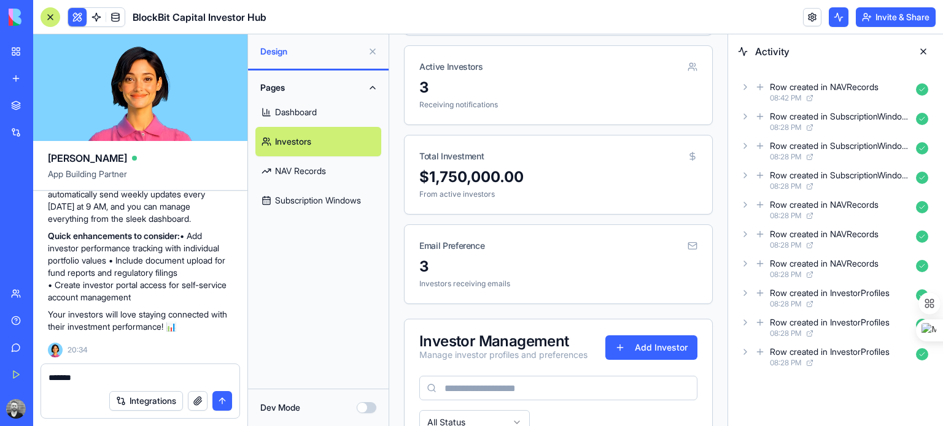
click at [755, 85] on icon at bounding box center [760, 87] width 10 height 15
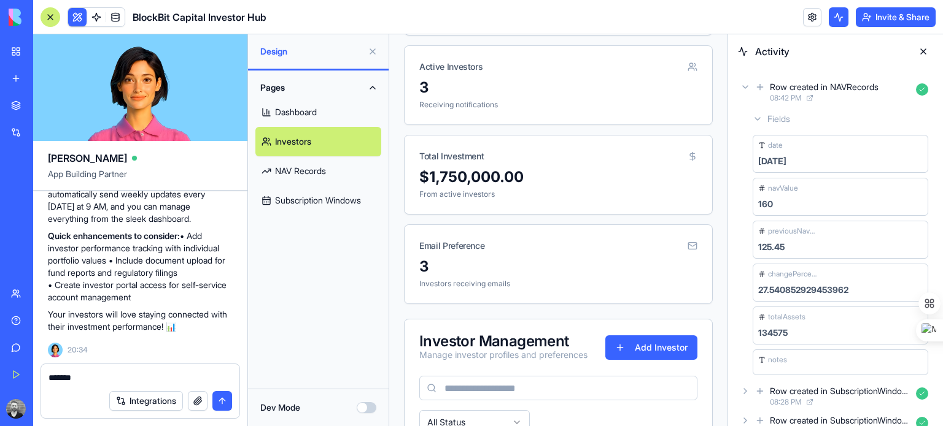
click at [925, 51] on button at bounding box center [923, 52] width 20 height 20
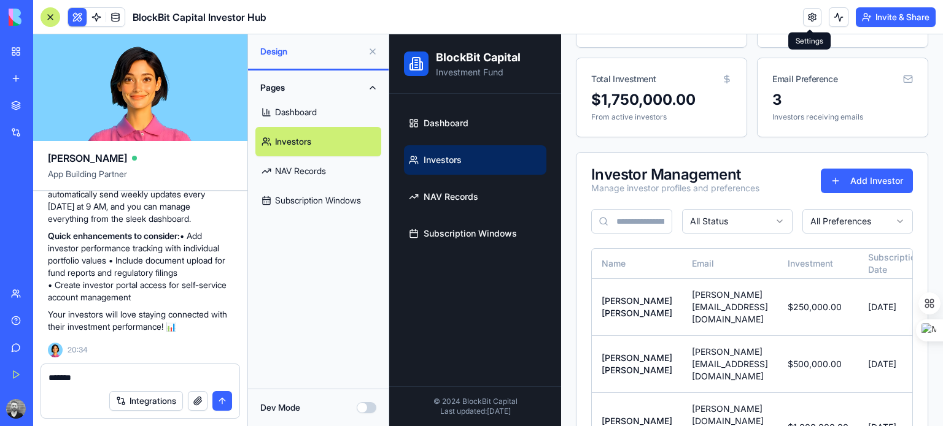
click at [804, 16] on link at bounding box center [812, 17] width 18 height 18
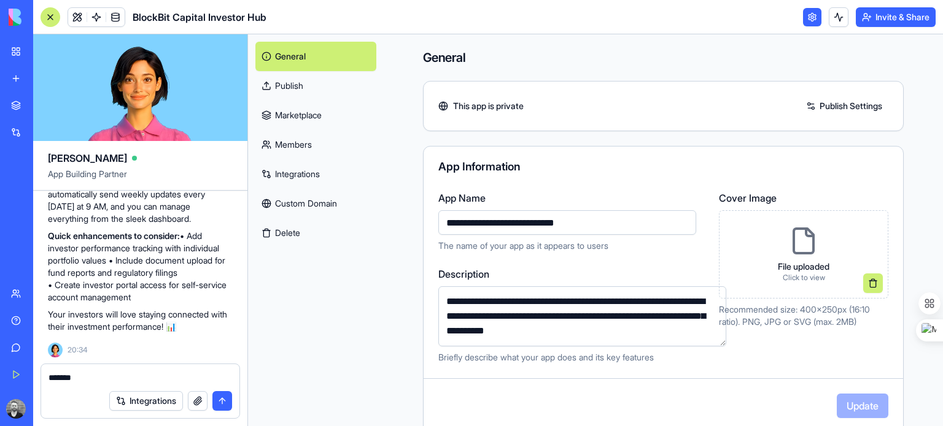
click at [827, 109] on link "Publish Settings" at bounding box center [844, 106] width 88 height 20
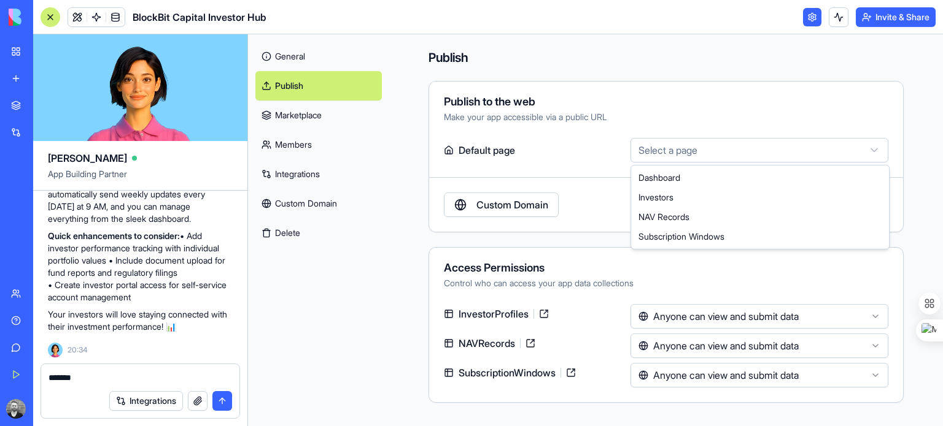
click at [862, 147] on html "BETA My Workspace New app Marketplace Integrations Recent New App AI Logo Gener…" at bounding box center [471, 213] width 943 height 426
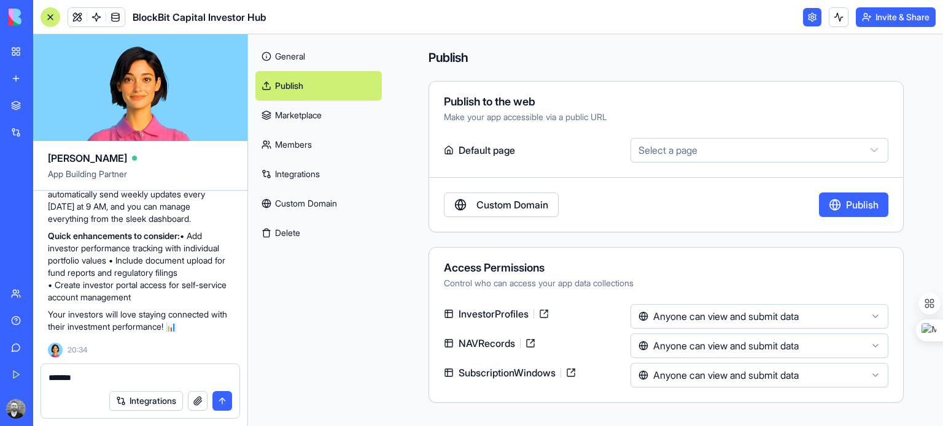
click at [841, 147] on html "BETA My Workspace New app Marketplace Integrations Recent New App AI Logo Gener…" at bounding box center [471, 213] width 943 height 426
click at [774, 109] on html "BETA My Workspace New app Marketplace Integrations Recent New App AI Logo Gener…" at bounding box center [471, 213] width 943 height 426
click at [304, 114] on link "Marketplace" at bounding box center [318, 115] width 126 height 29
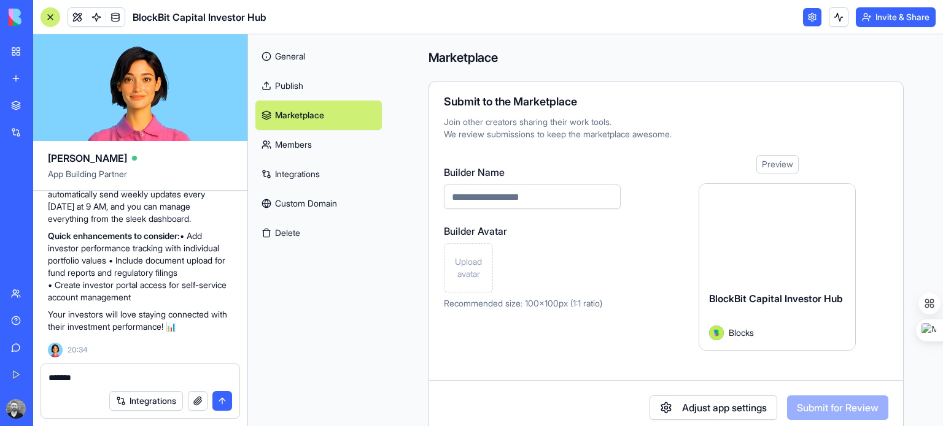
click at [295, 142] on link "Members" at bounding box center [318, 144] width 126 height 29
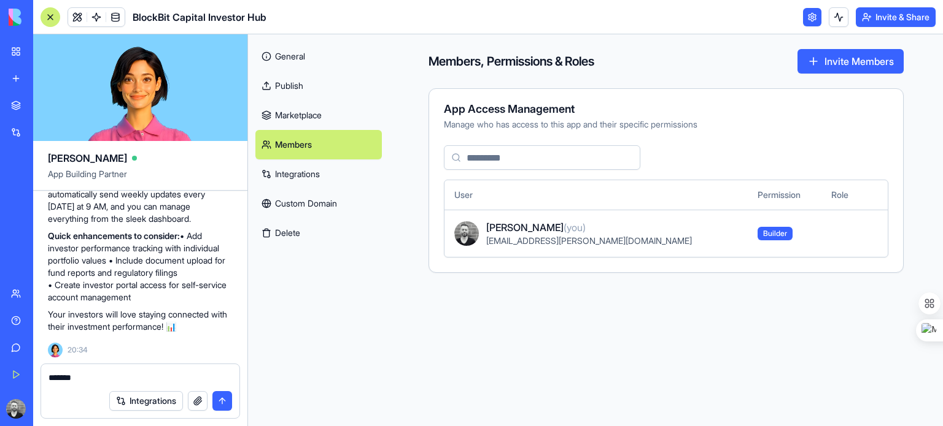
click at [321, 179] on link "Integrations" at bounding box center [318, 174] width 126 height 29
click at [299, 172] on link "Integrations" at bounding box center [318, 174] width 126 height 29
click at [299, 179] on link "Integrations" at bounding box center [318, 174] width 126 height 29
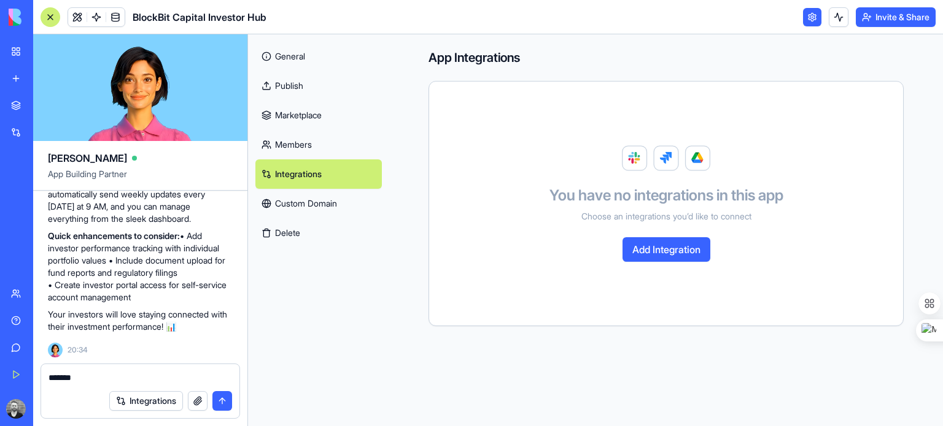
click at [301, 201] on link "Custom Domain" at bounding box center [318, 203] width 126 height 29
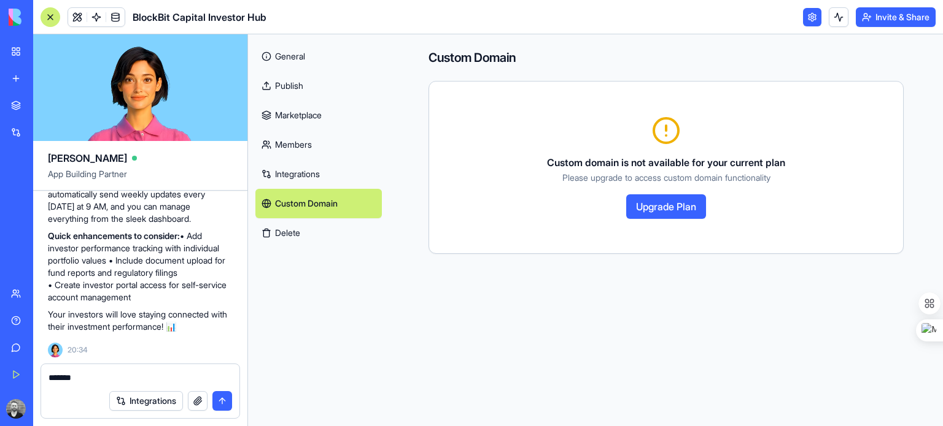
click at [295, 55] on link "General" at bounding box center [318, 56] width 126 height 29
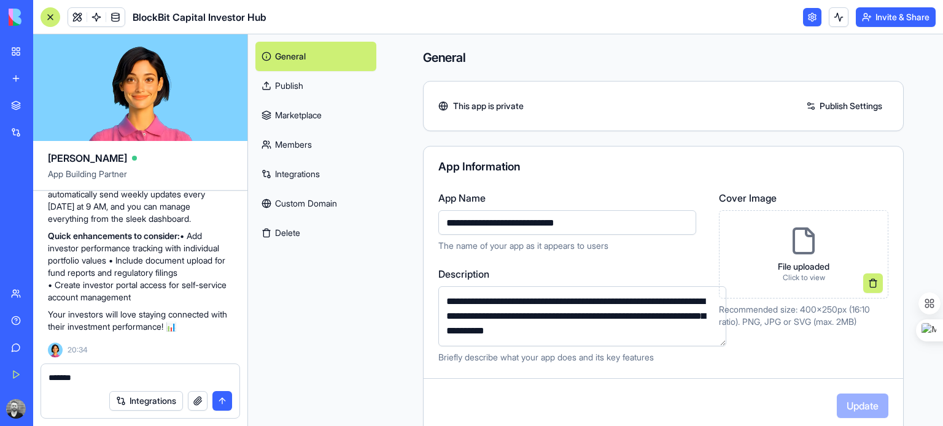
click at [623, 173] on div "App Information" at bounding box center [662, 168] width 479 height 15
click at [608, 170] on div "App Information" at bounding box center [663, 166] width 450 height 11
